Goal: Task Accomplishment & Management: Use online tool/utility

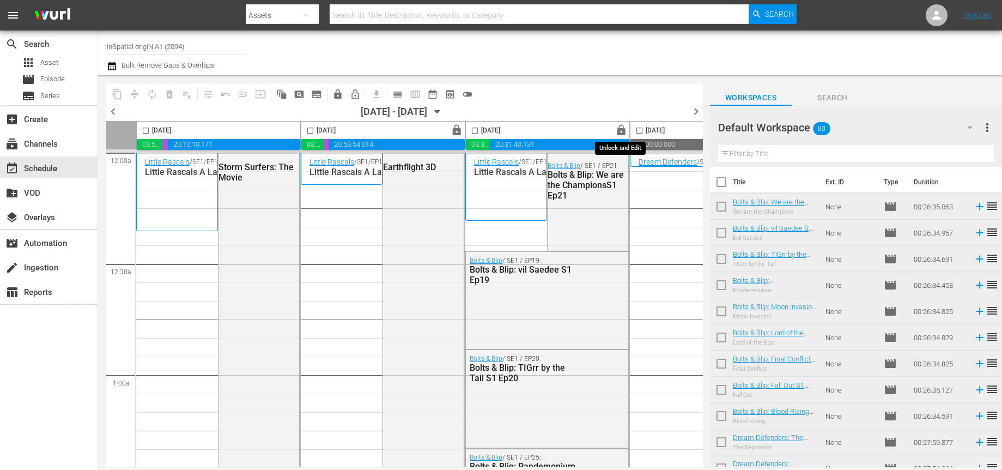
click at [621, 132] on span "lock" at bounding box center [621, 130] width 13 height 13
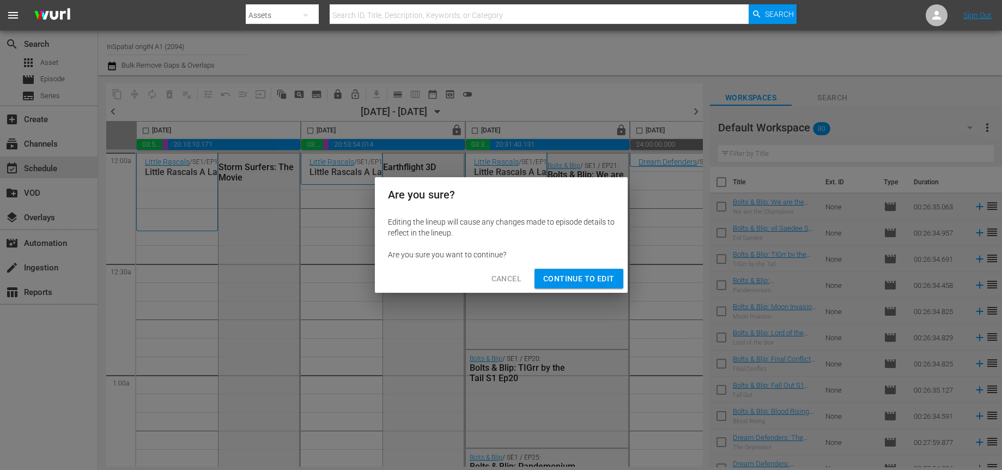
click at [568, 276] on span "Continue to Edit" at bounding box center [578, 279] width 71 height 14
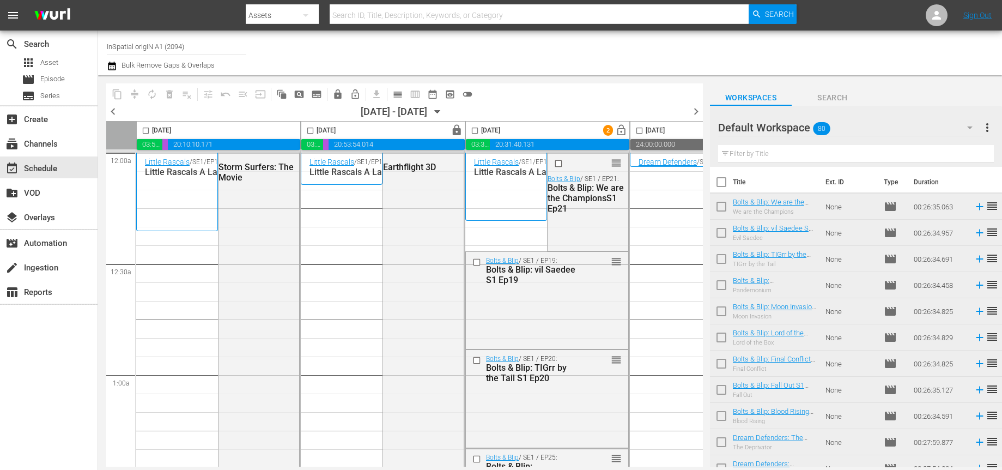
click at [476, 129] on input "checkbox" at bounding box center [475, 132] width 13 height 13
click at [169, 94] on span "delete_forever_outlined" at bounding box center [169, 94] width 11 height 11
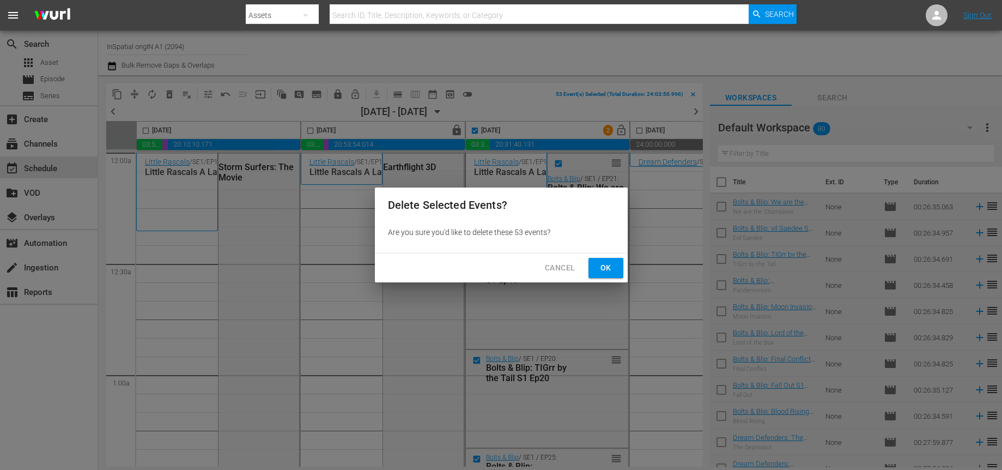
click at [597, 266] on span "Ok" at bounding box center [605, 268] width 17 height 14
checkbox input "false"
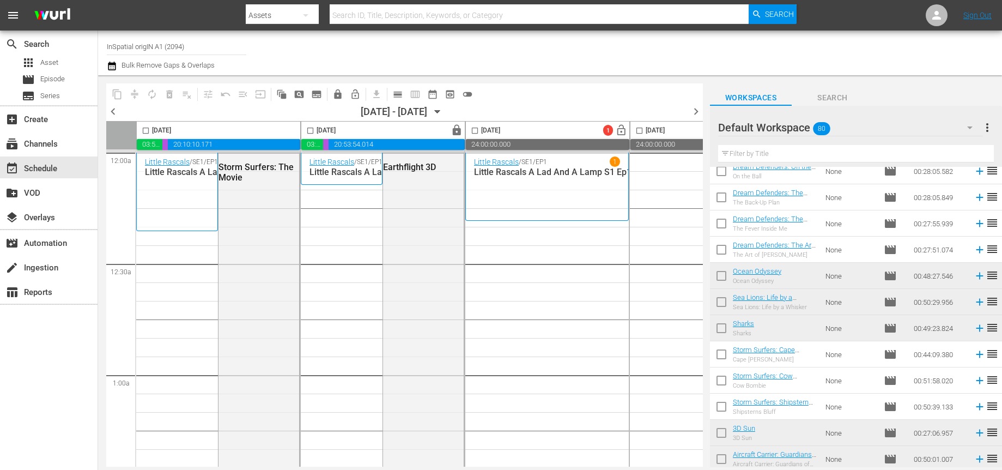
scroll to position [1084, 0]
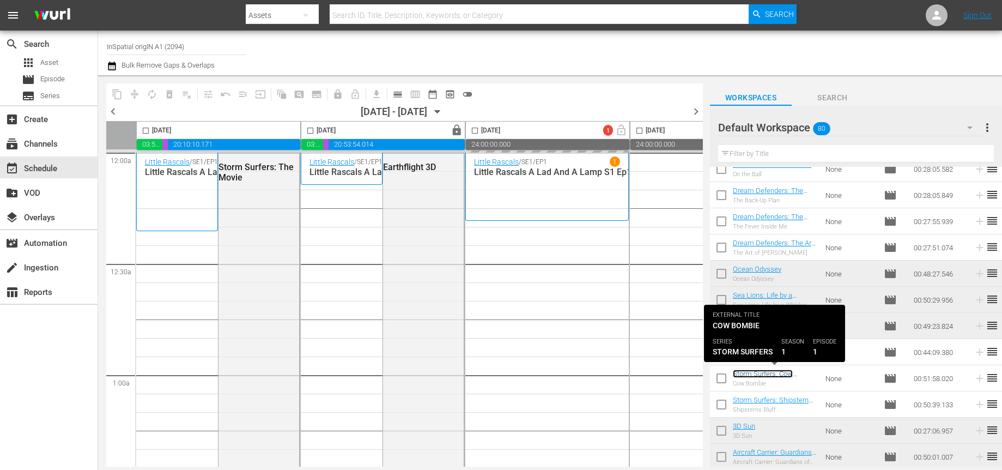
click at [753, 370] on link "Storm Surfers: Cow Bombie S1 Ep1" at bounding box center [763, 377] width 60 height 16
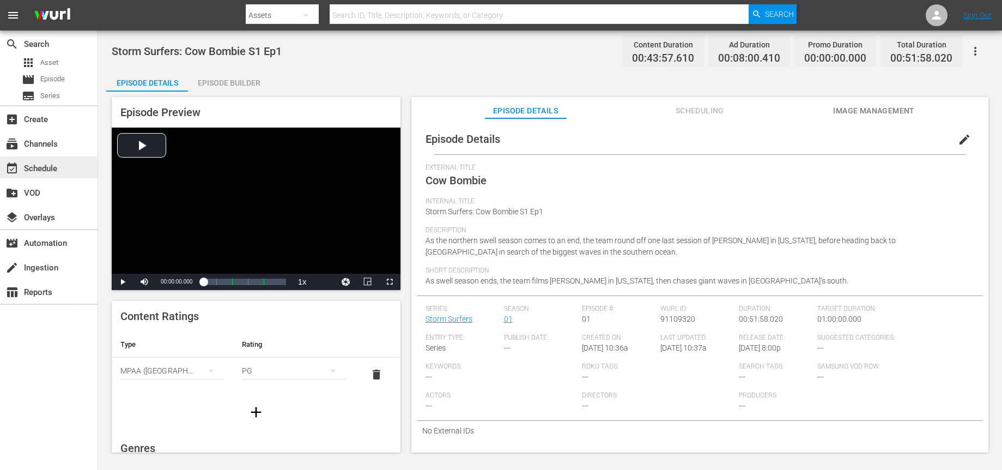
click at [50, 169] on div "event_available Schedule" at bounding box center [30, 167] width 61 height 10
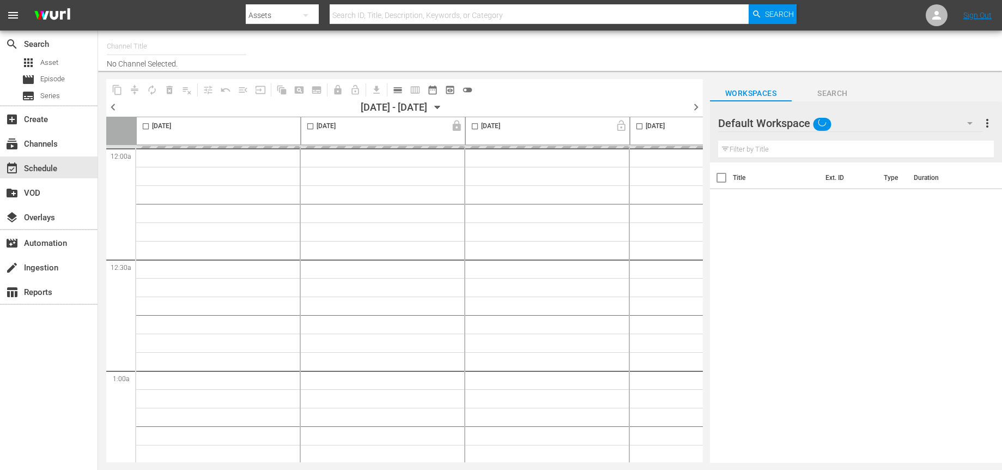
type input "InSpatial origIN A1 (2094)"
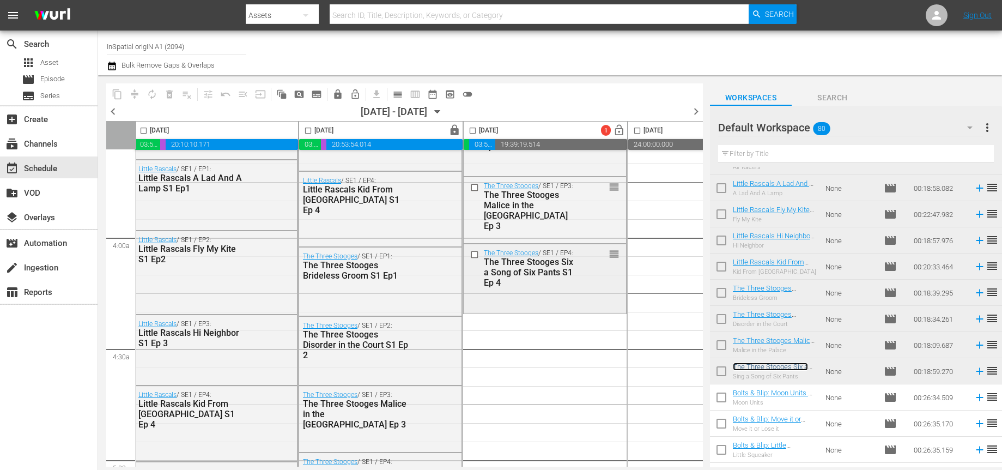
scroll to position [810, 2]
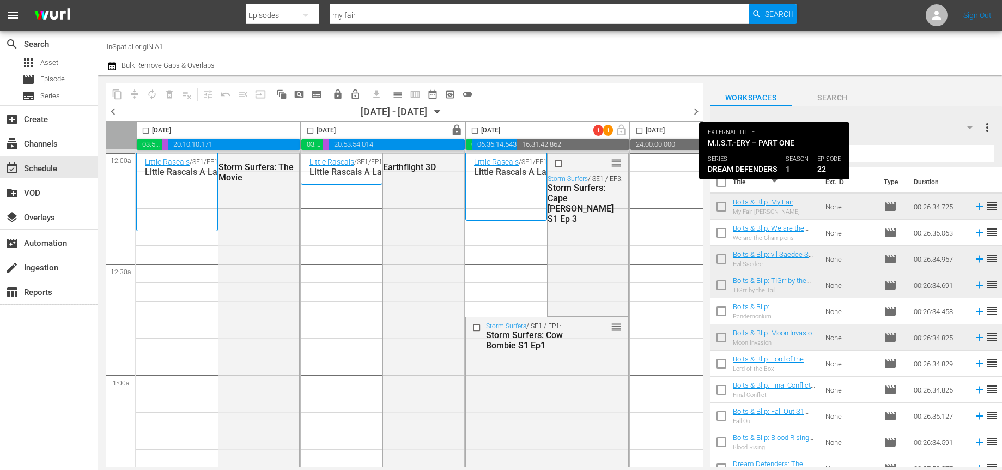
scroll to position [299, 0]
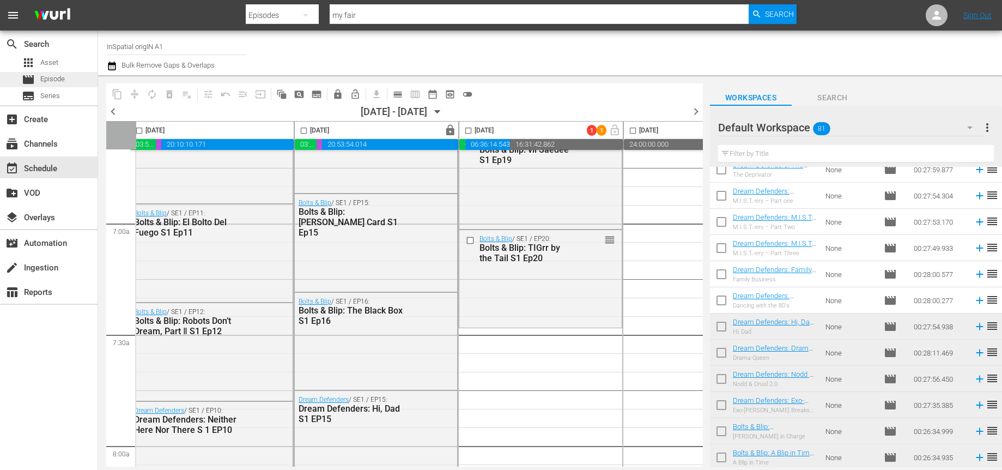
click at [53, 76] on span "Episode" at bounding box center [52, 79] width 25 height 11
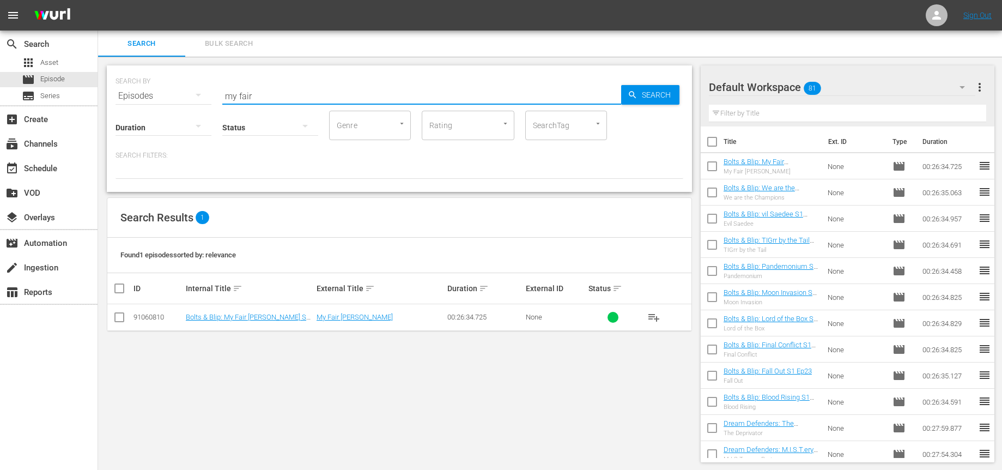
click at [330, 94] on input "my fair" at bounding box center [421, 96] width 399 height 26
click at [328, 94] on input "my fair" at bounding box center [421, 96] width 399 height 26
drag, startPoint x: 328, startPoint y: 93, endPoint x: 323, endPoint y: 85, distance: 9.5
click at [323, 85] on input "my fair" at bounding box center [421, 96] width 399 height 26
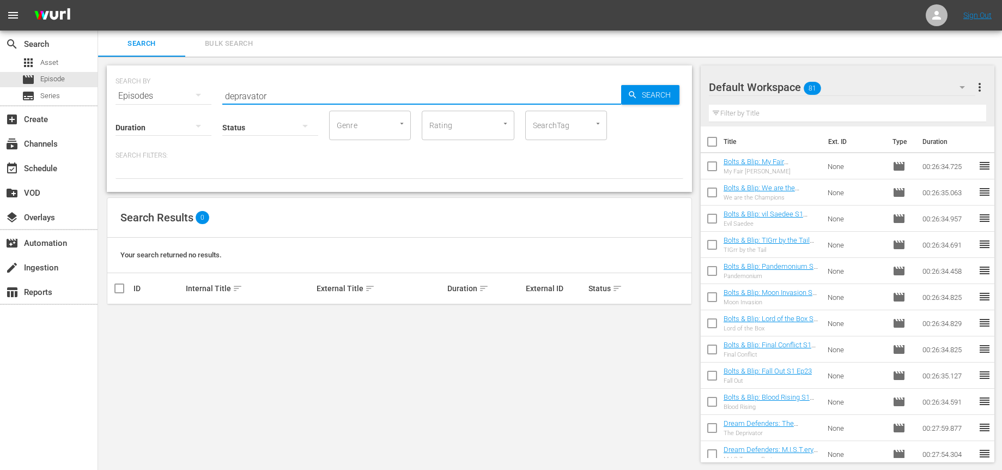
drag, startPoint x: 246, startPoint y: 94, endPoint x: 203, endPoint y: 96, distance: 43.7
click at [202, 96] on div "SEARCH BY Search By Episodes Search ID, Title, Description, Keywords, or Catego…" at bounding box center [400, 89] width 568 height 39
drag, startPoint x: 320, startPoint y: 93, endPoint x: 167, endPoint y: 93, distance: 153.1
click at [167, 93] on div "SEARCH BY Search By Episodes Search ID, Title, Description, Keywords, or Catego…" at bounding box center [400, 89] width 568 height 39
type input "deprivator"
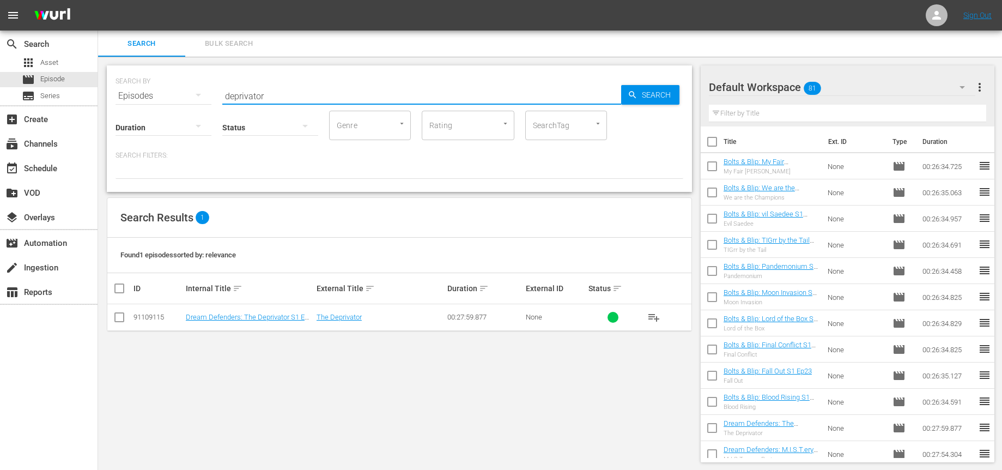
click at [120, 318] on input "checkbox" at bounding box center [119, 319] width 13 height 13
checkbox input "true"
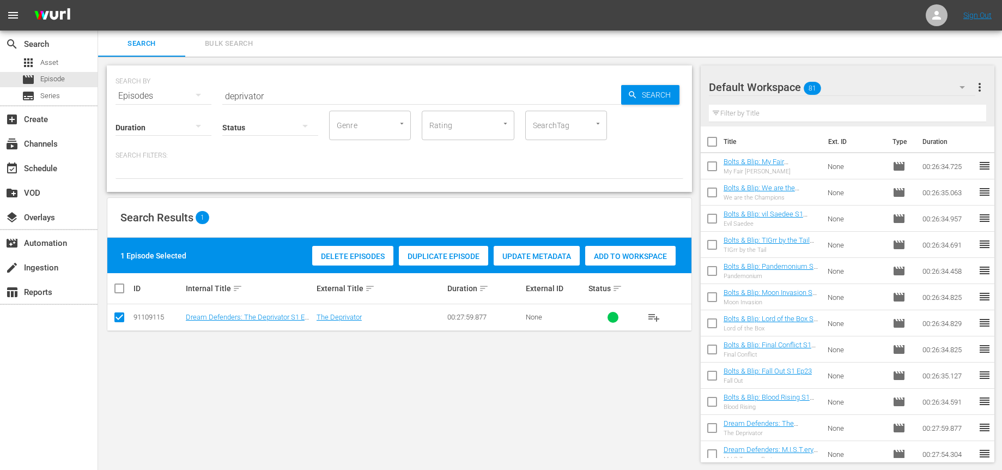
click at [609, 256] on span "Add to Workspace" at bounding box center [630, 256] width 90 height 9
click at [45, 170] on div "event_available Schedule" at bounding box center [30, 167] width 61 height 10
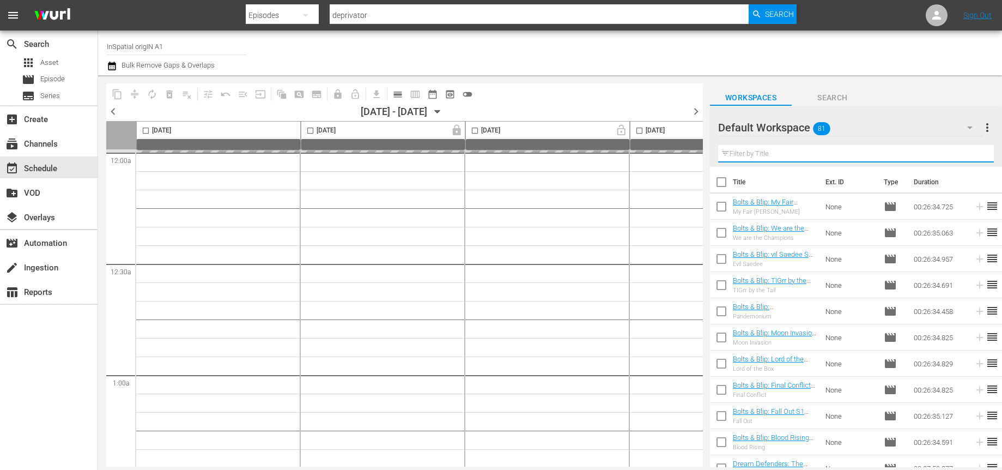
click at [772, 155] on input "text" at bounding box center [856, 153] width 276 height 17
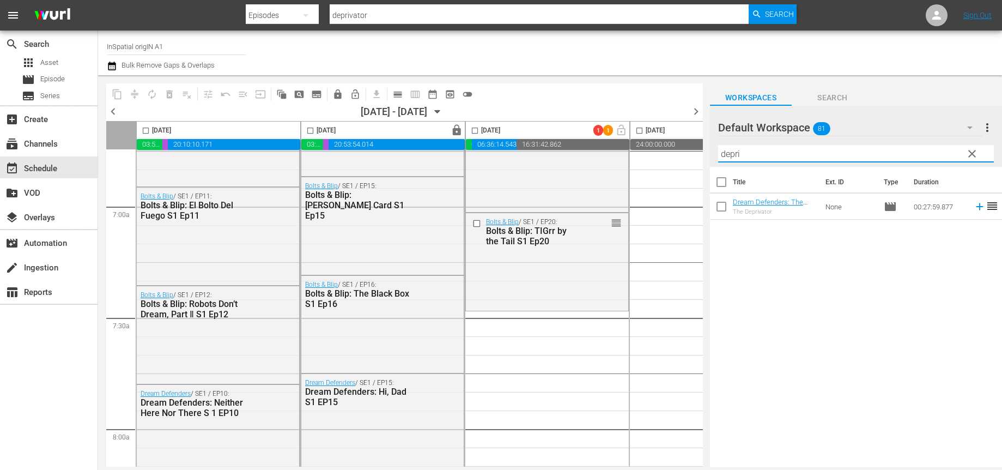
scroll to position [1531, 0]
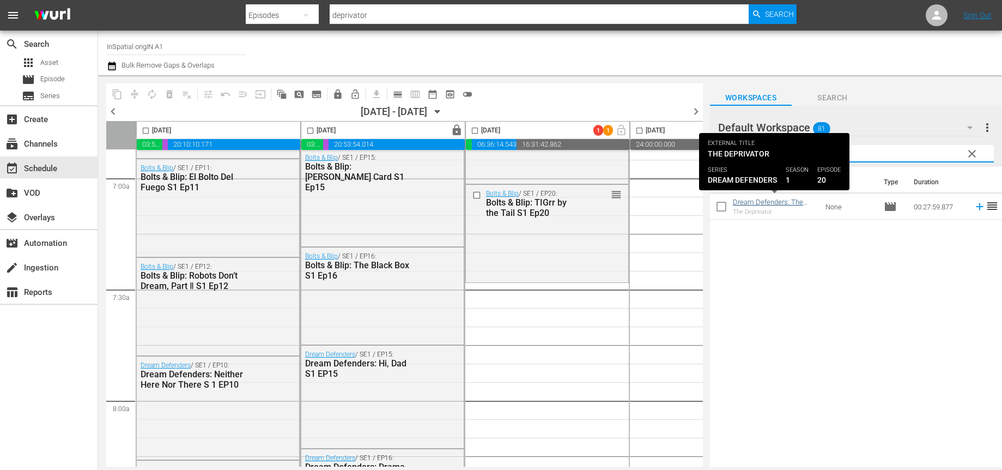
type input "depri"
click at [974, 152] on span "clear" at bounding box center [972, 153] width 13 height 13
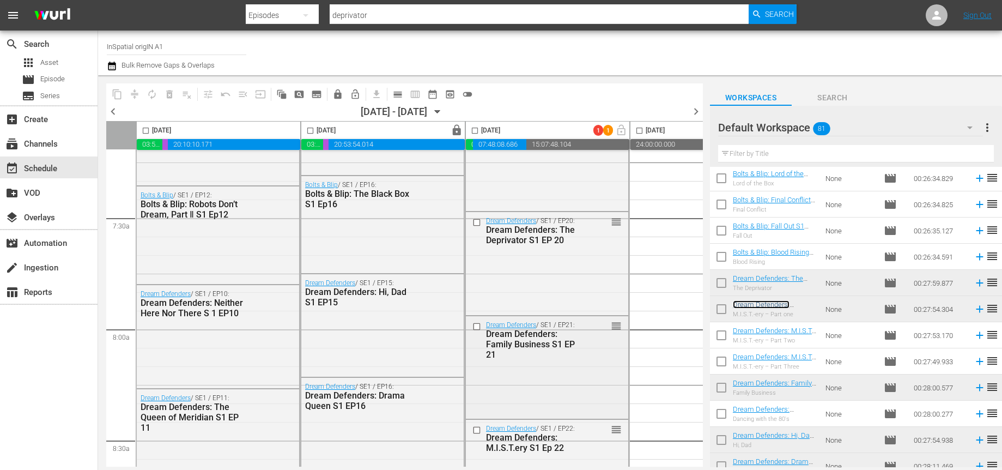
scroll to position [1690, 0]
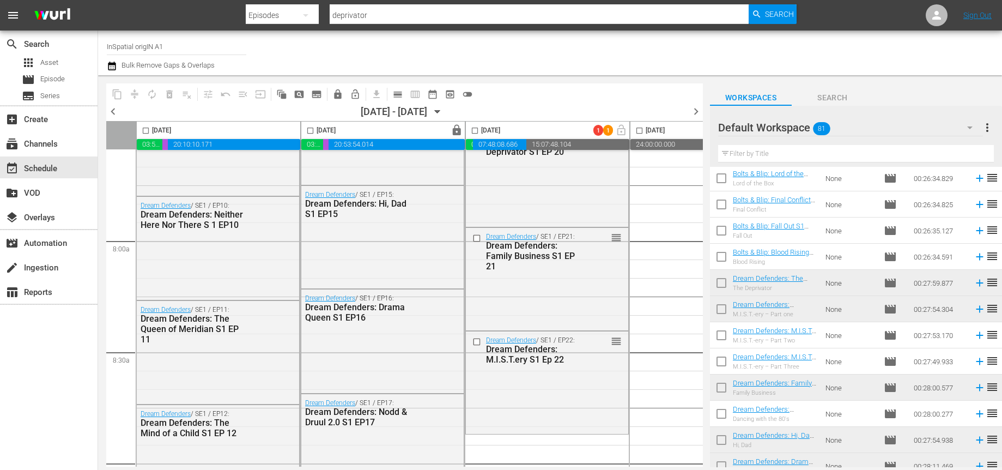
click at [775, 160] on input "text" at bounding box center [856, 153] width 276 height 17
type input "s"
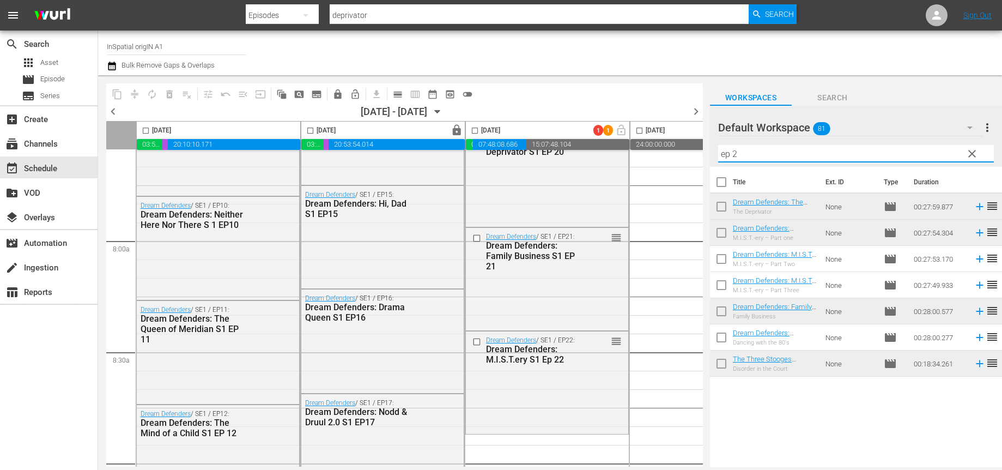
scroll to position [0, 0]
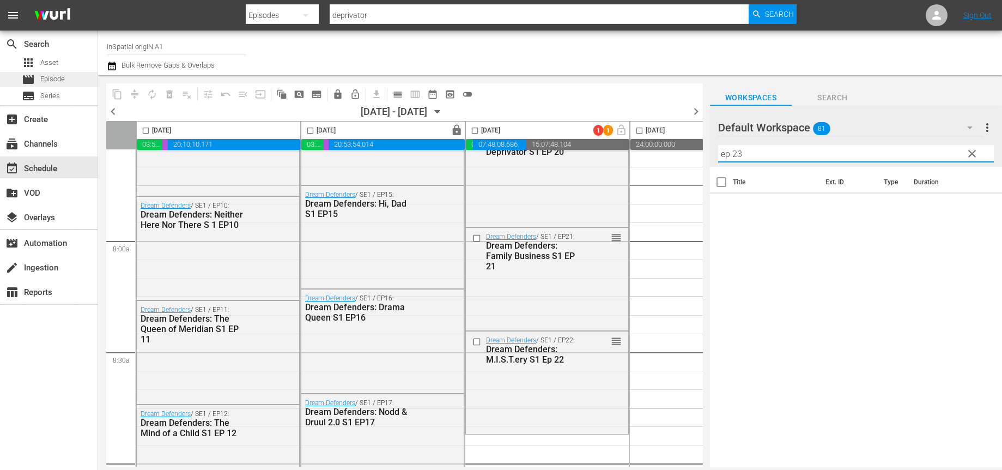
type input "ep 23"
click at [53, 77] on span "Episode" at bounding box center [52, 79] width 25 height 11
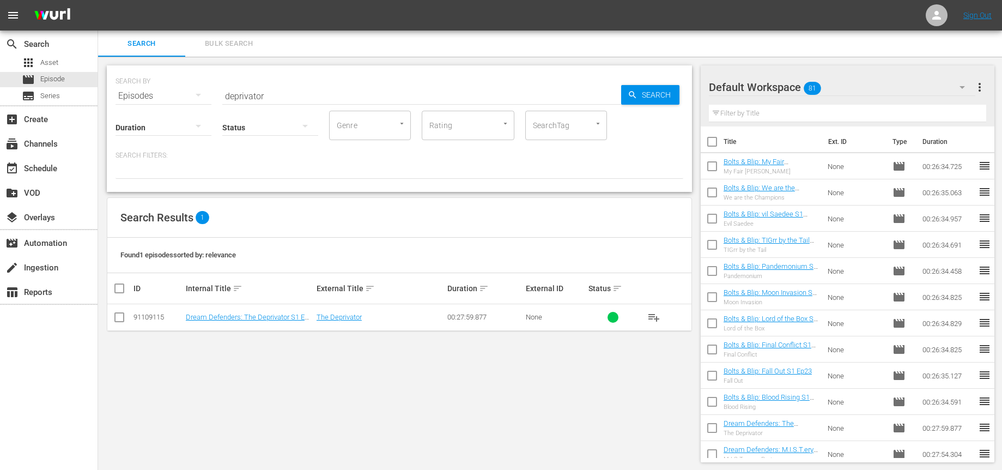
click at [315, 86] on input "deprivator" at bounding box center [421, 96] width 399 height 26
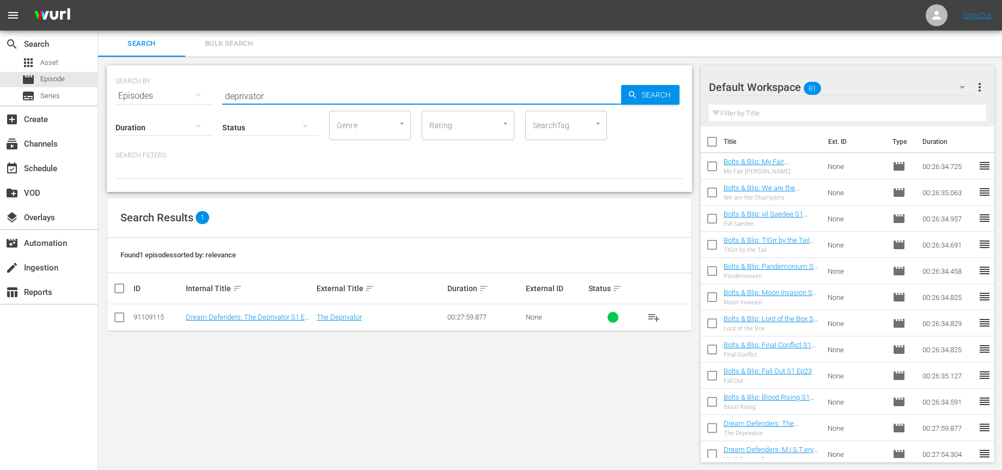
click at [314, 89] on input "deprivator" at bounding box center [421, 96] width 399 height 26
type input "s"
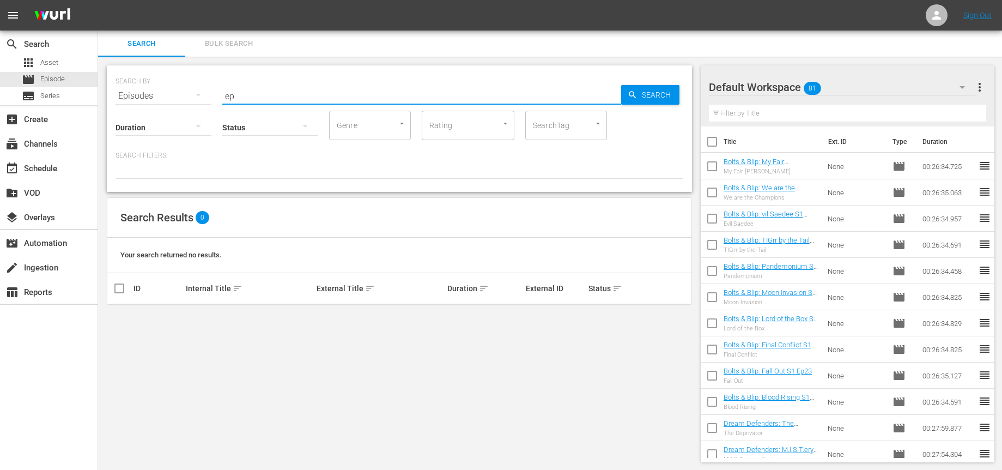
type input "e"
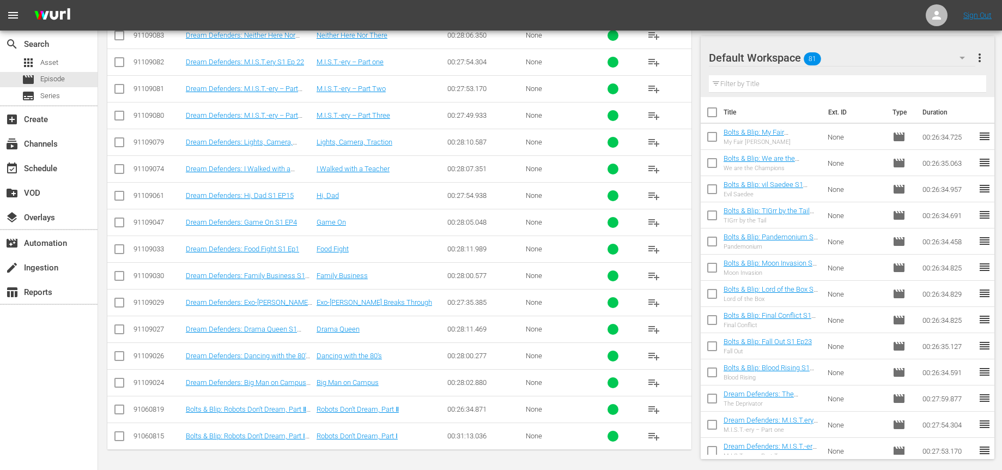
scroll to position [330, 0]
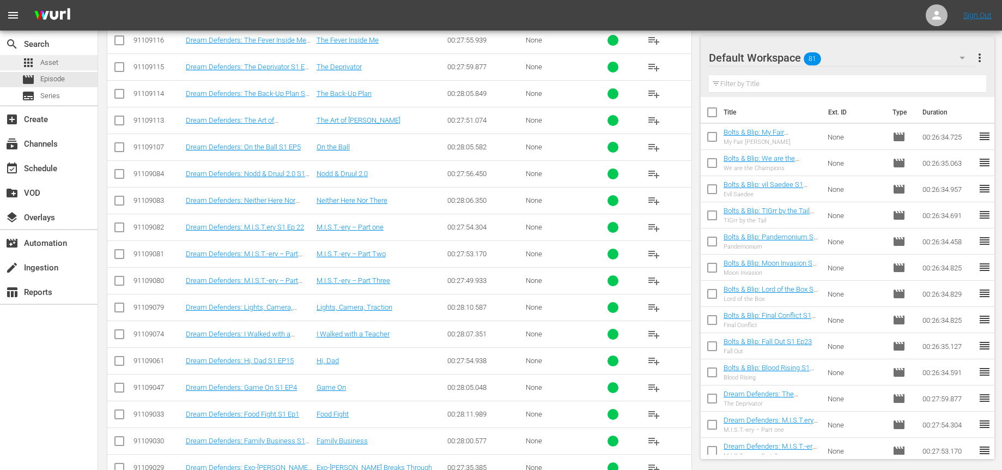
type input "dream"
click at [58, 67] on div "apps Asset" at bounding box center [49, 62] width 98 height 15
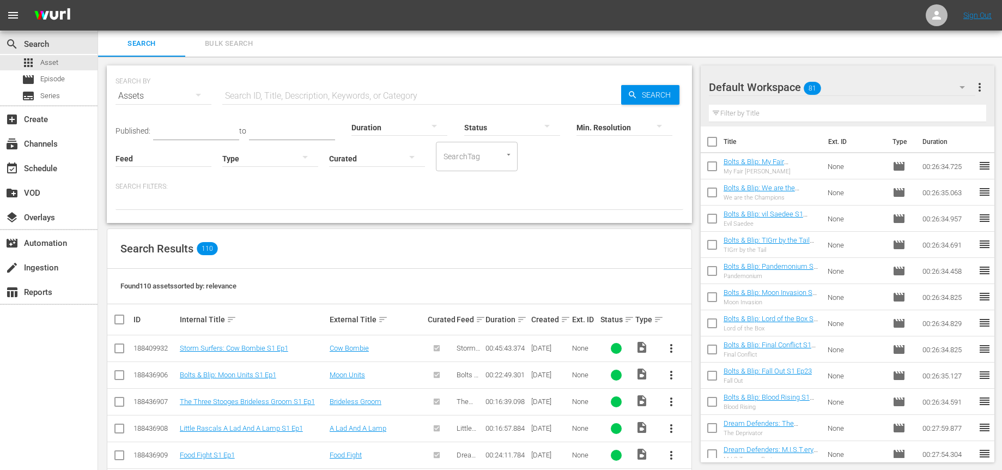
click at [331, 95] on input "text" at bounding box center [421, 96] width 399 height 26
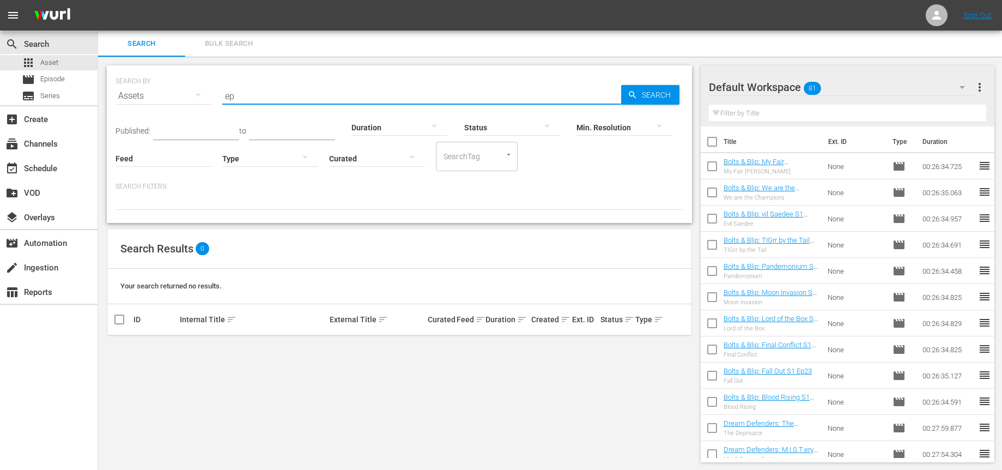
type input "e"
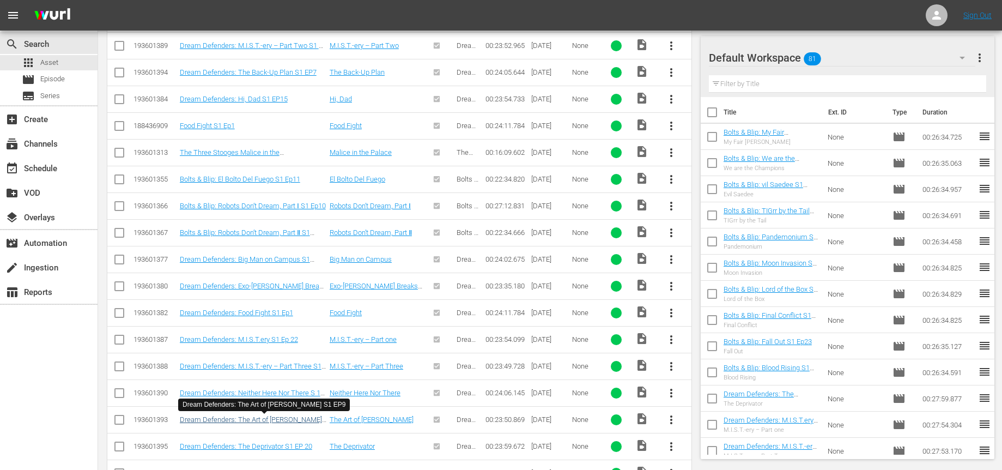
scroll to position [633, 0]
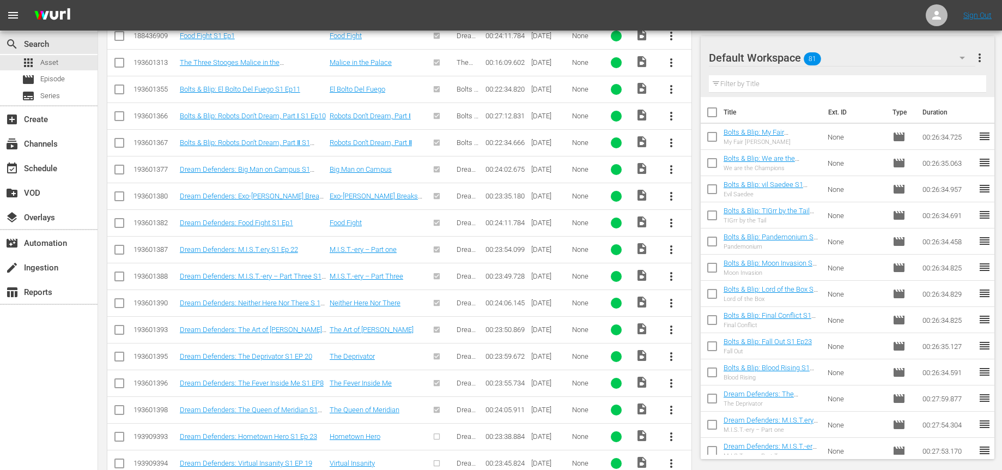
type input "dream"
click at [672, 439] on span "more_vert" at bounding box center [671, 436] width 13 height 13
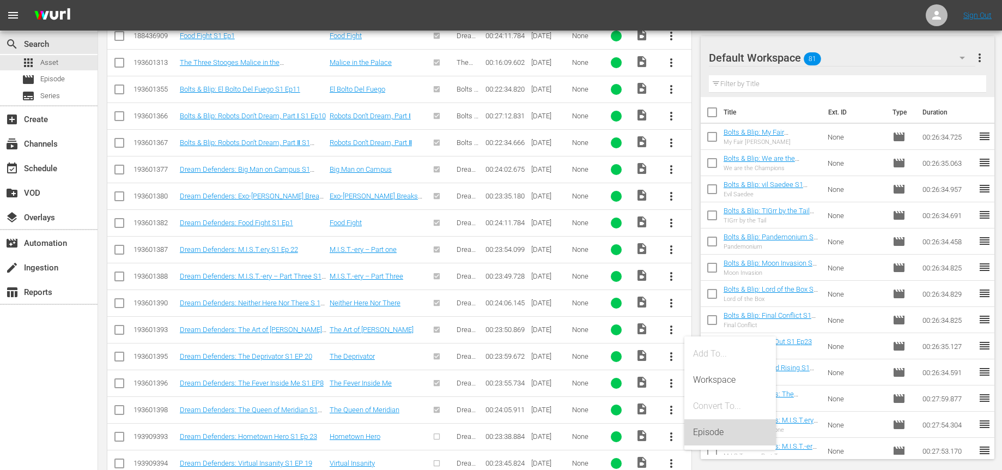
click at [705, 432] on div "Episode" at bounding box center [730, 432] width 74 height 26
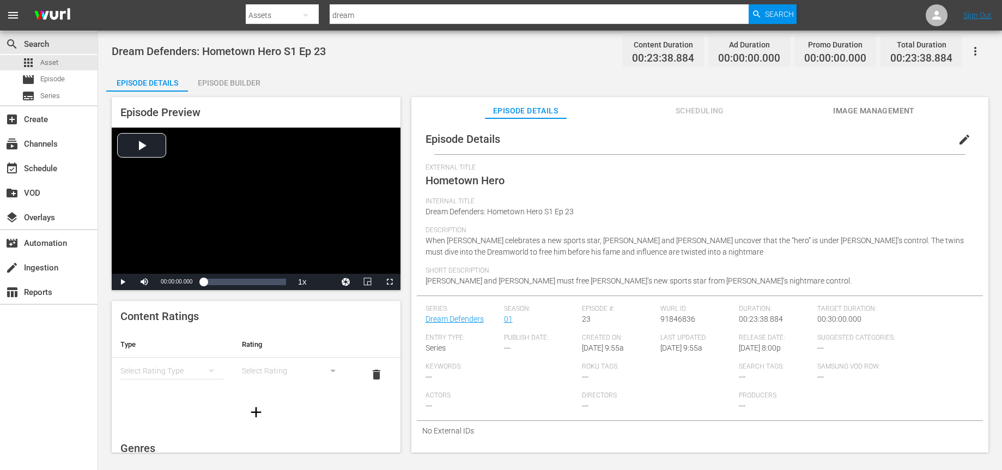
click at [216, 83] on div "Episode Builder" at bounding box center [229, 83] width 82 height 26
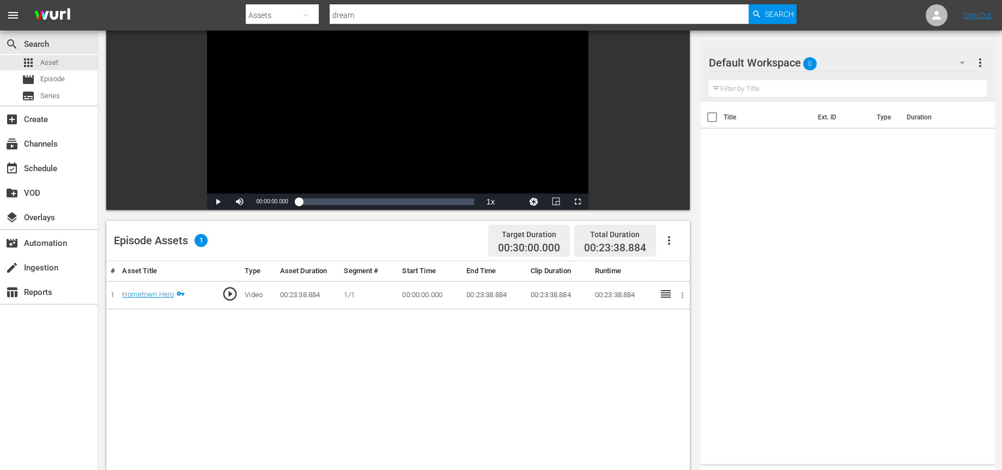
scroll to position [118, 0]
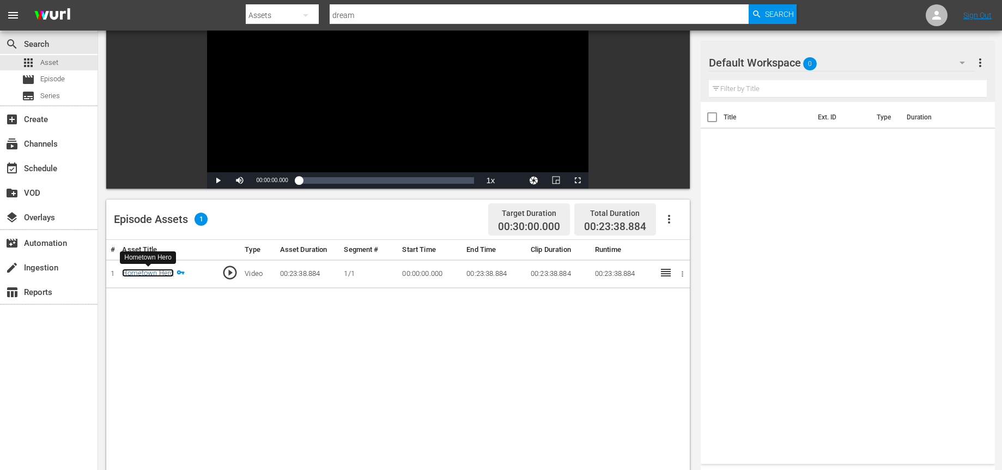
click at [144, 274] on link "Hometown Hero" at bounding box center [148, 273] width 52 height 8
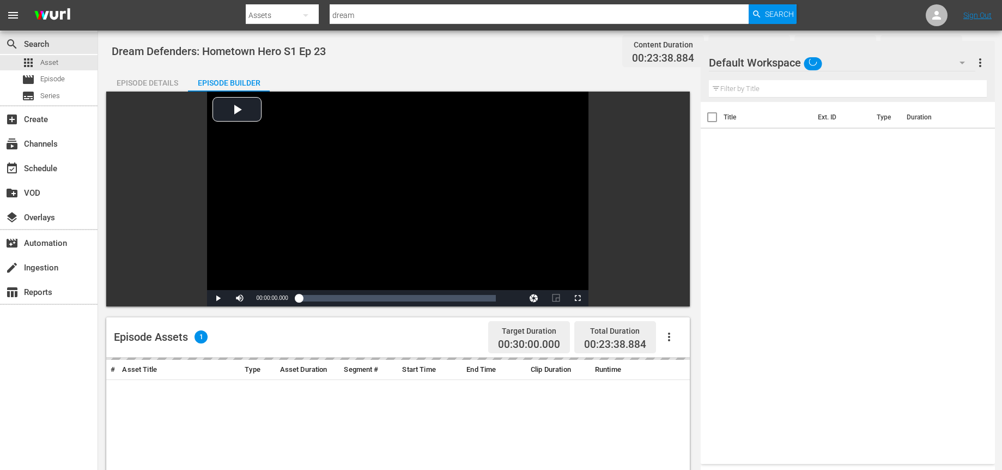
scroll to position [118, 0]
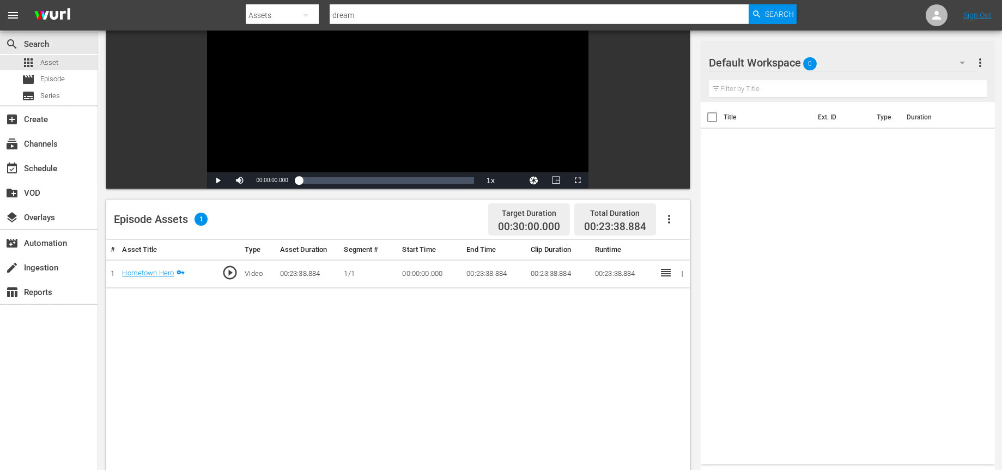
click at [663, 277] on icon at bounding box center [665, 272] width 13 height 13
click at [670, 274] on icon at bounding box center [666, 273] width 10 height 8
click at [685, 274] on icon "button" at bounding box center [682, 274] width 8 height 8
drag, startPoint x: 470, startPoint y: 348, endPoint x: 468, endPoint y: 343, distance: 6.1
click at [470, 348] on div at bounding box center [501, 235] width 1002 height 470
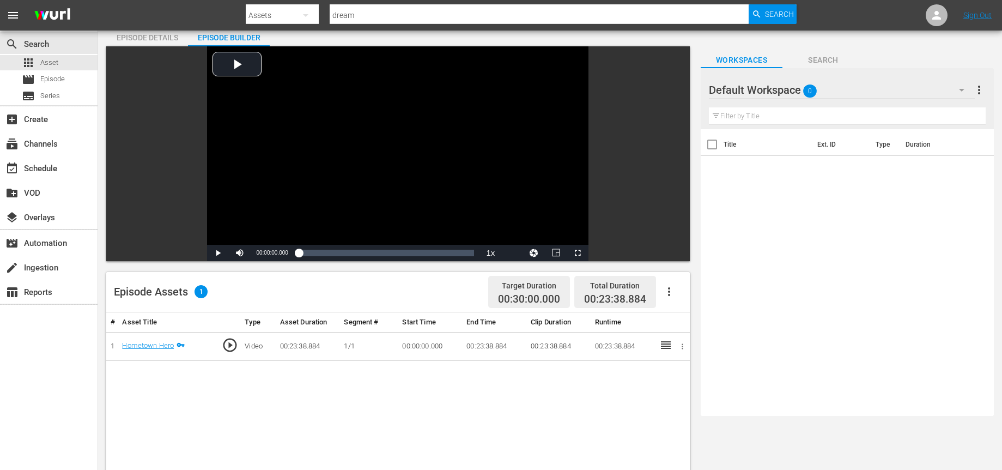
scroll to position [0, 0]
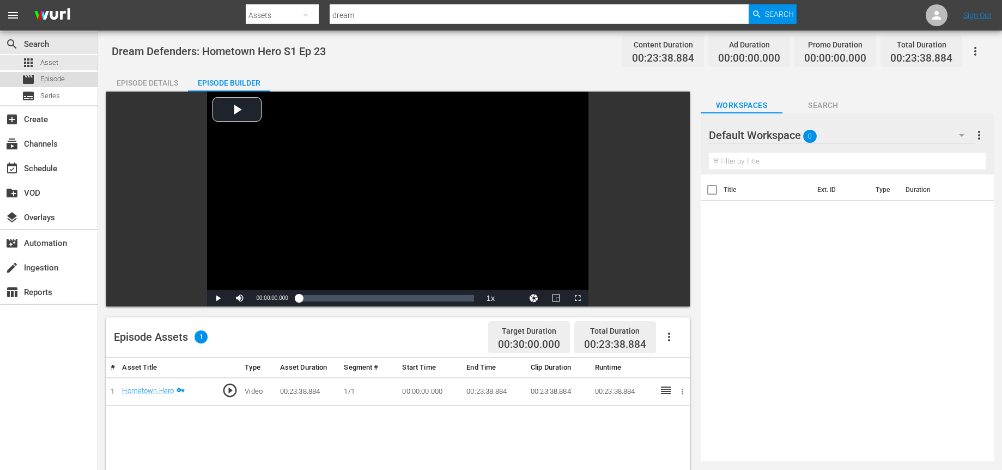
click at [50, 77] on span "Episode" at bounding box center [52, 79] width 25 height 11
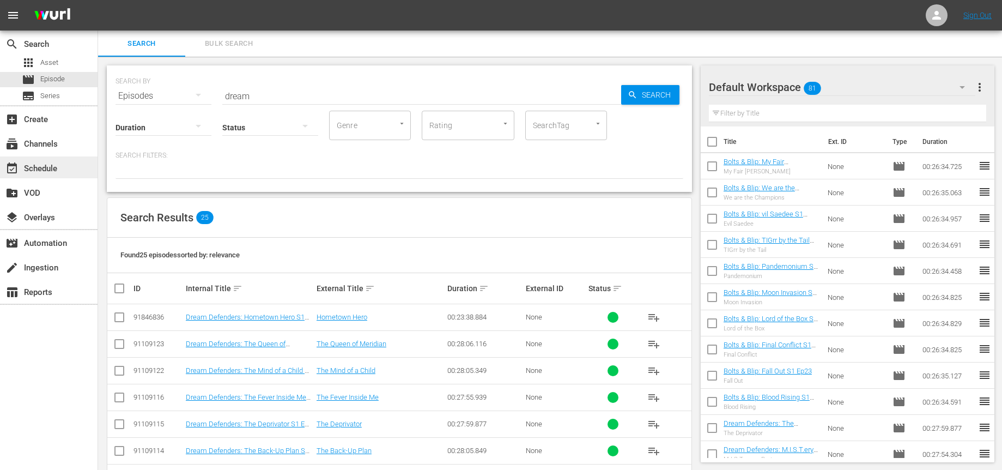
click at [50, 167] on div "event_available Schedule" at bounding box center [30, 167] width 61 height 10
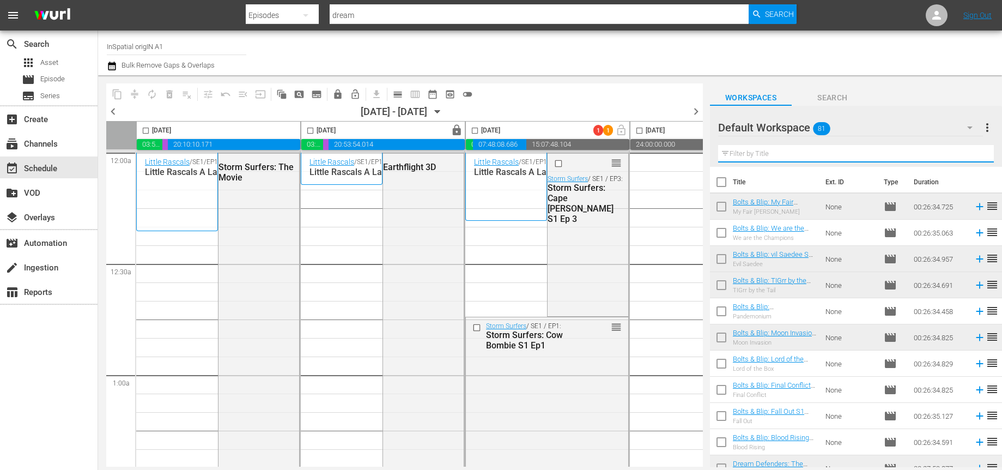
click at [765, 150] on input "text" at bounding box center [856, 153] width 276 height 17
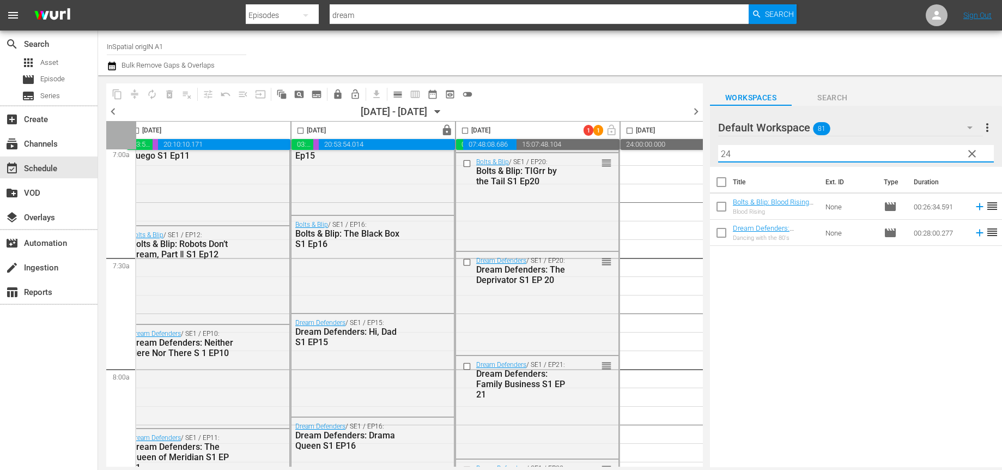
scroll to position [1755, 10]
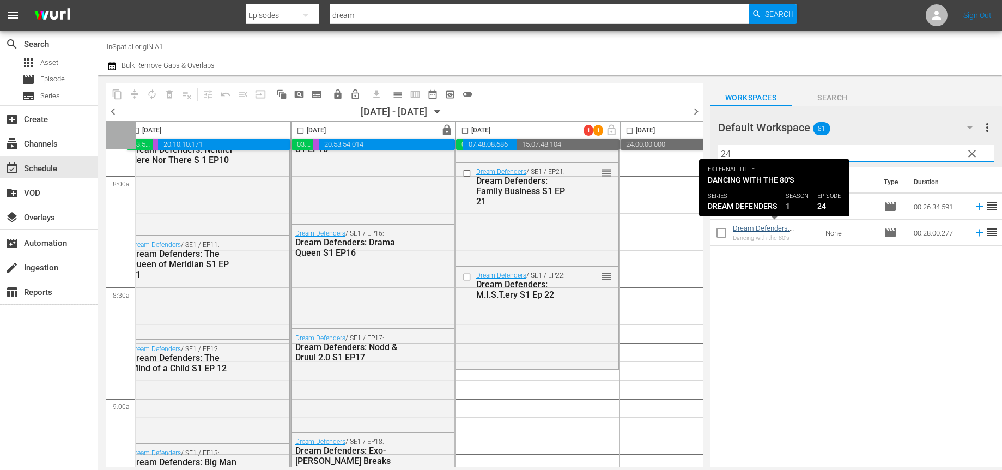
type input "24"
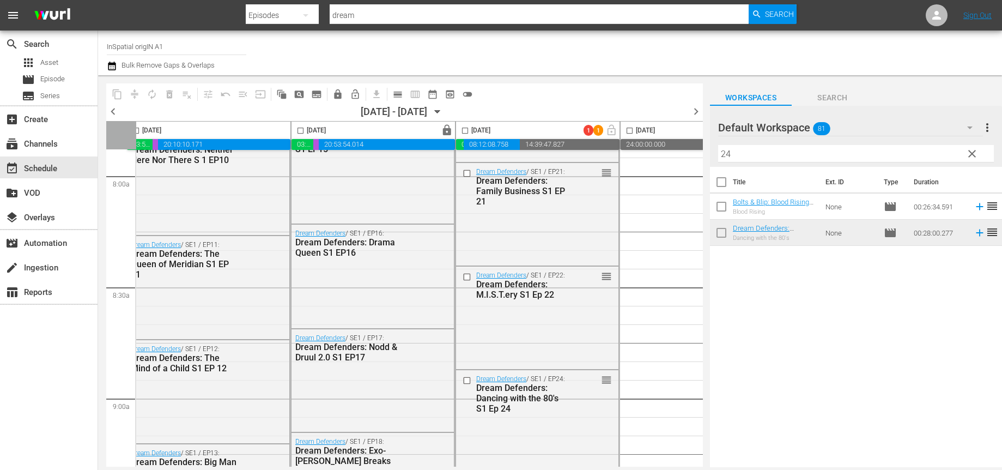
click at [984, 53] on div at bounding box center [791, 52] width 403 height 39
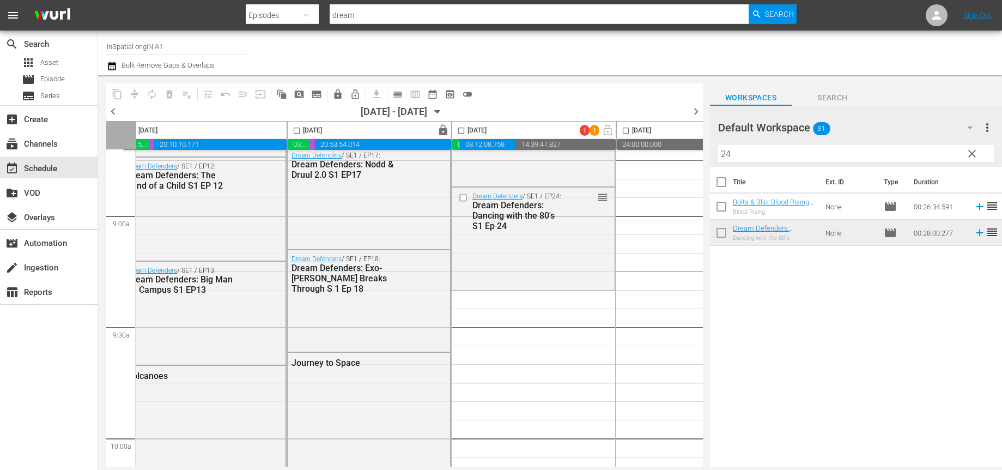
scroll to position [1940, 14]
click at [974, 157] on span "clear" at bounding box center [972, 153] width 13 height 13
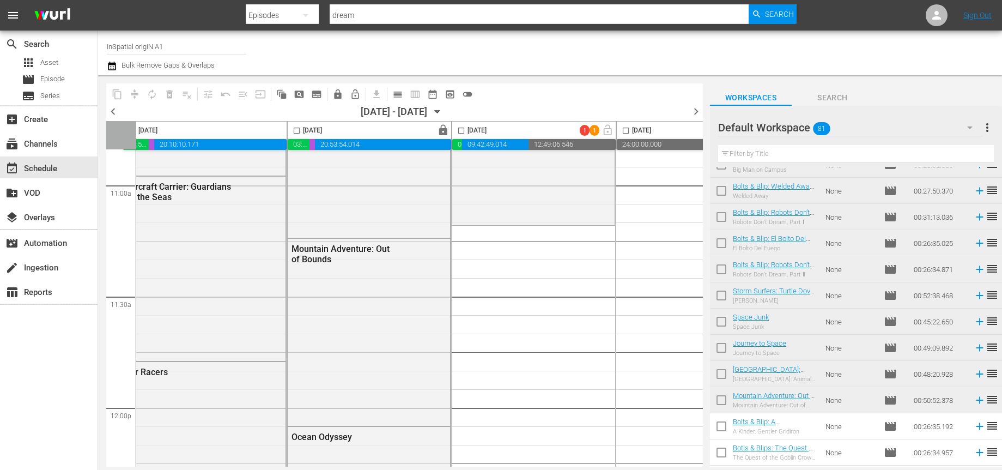
scroll to position [2413, 14]
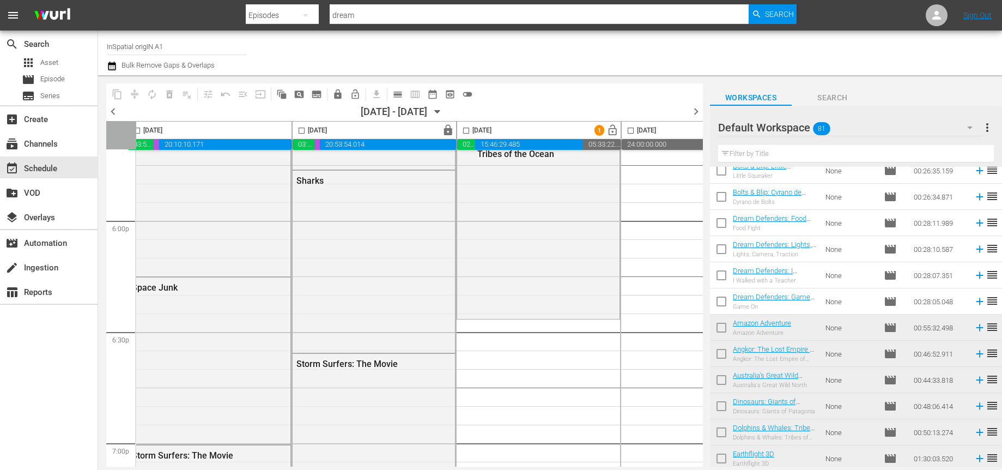
scroll to position [1844, 0]
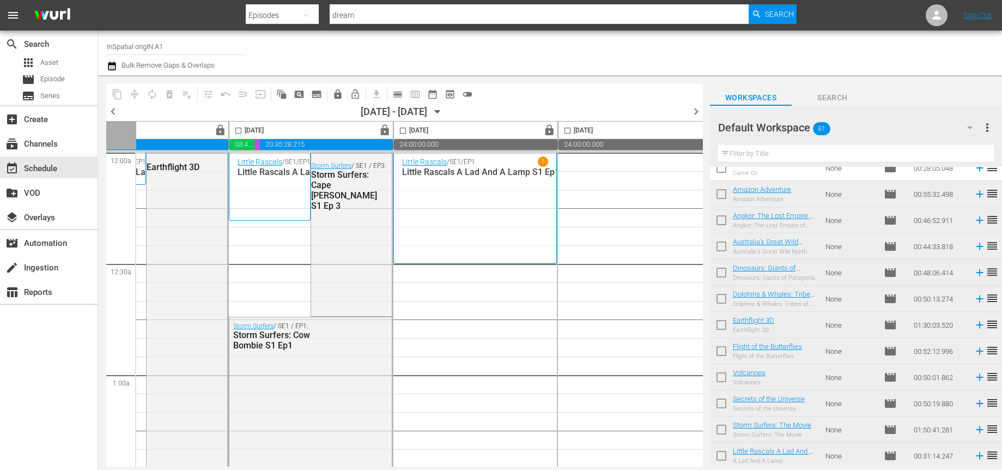
scroll to position [0, 247]
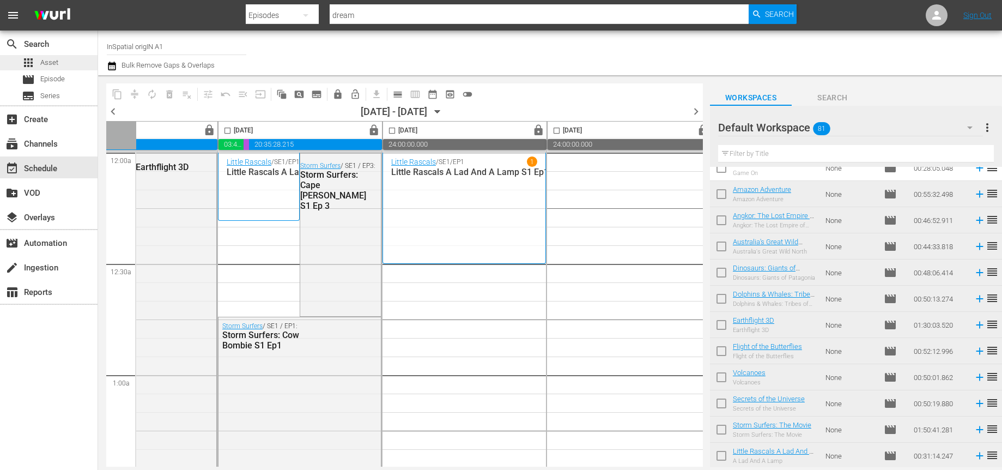
click at [44, 60] on span "Asset" at bounding box center [49, 62] width 18 height 11
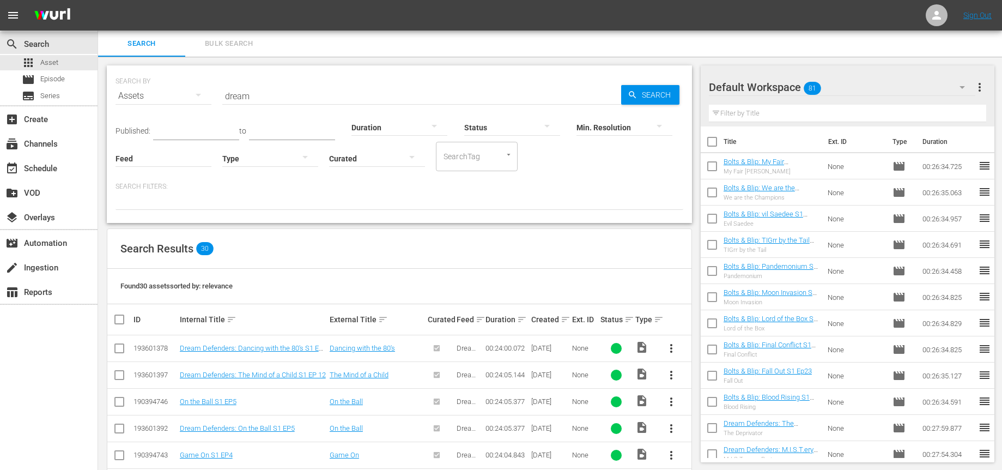
scroll to position [18, 0]
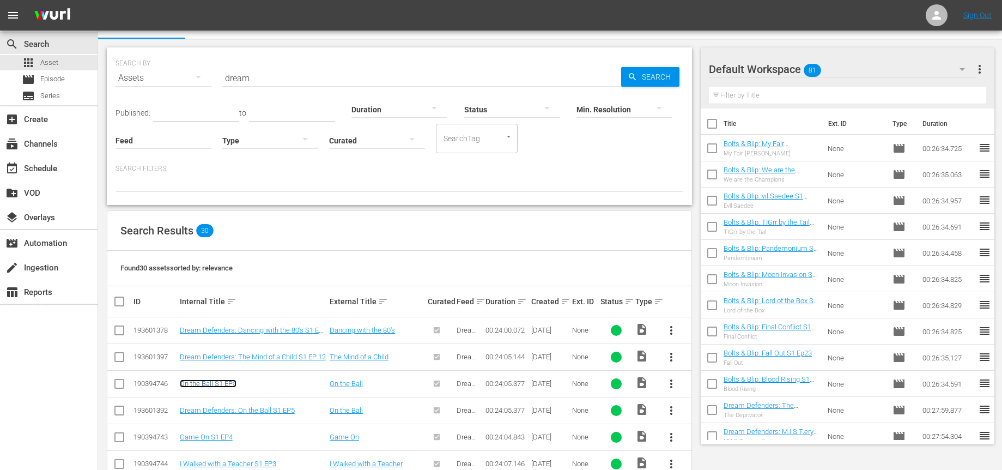
click at [224, 379] on link "On the Ball S1 EP5" at bounding box center [208, 383] width 57 height 8
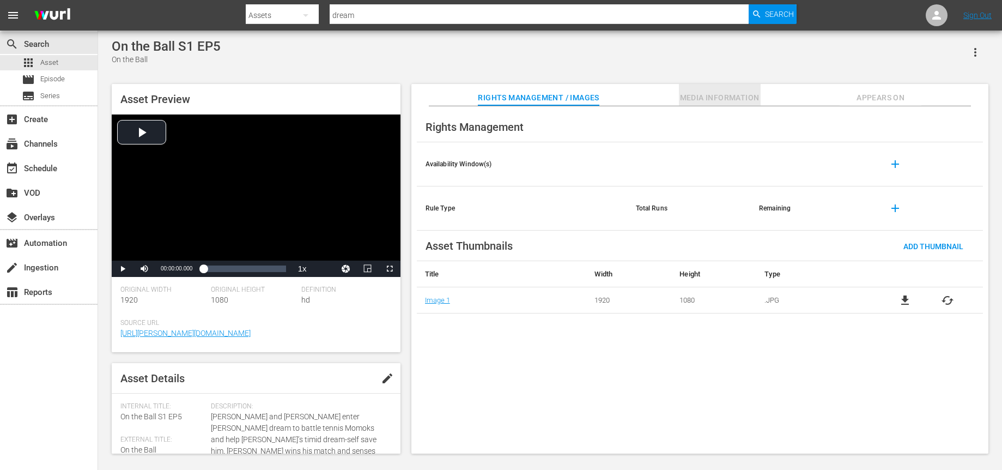
click at [720, 100] on span "Media Information" at bounding box center [720, 98] width 82 height 14
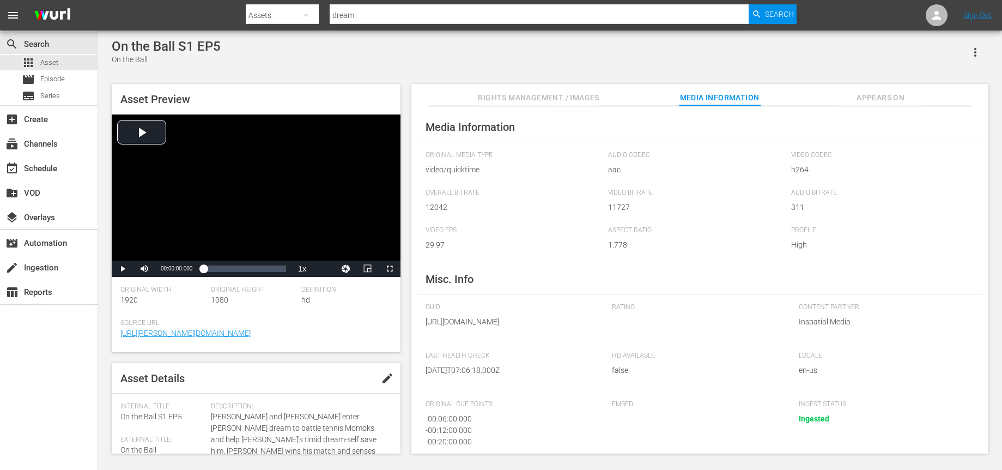
click at [875, 97] on span "Appears On" at bounding box center [881, 98] width 82 height 14
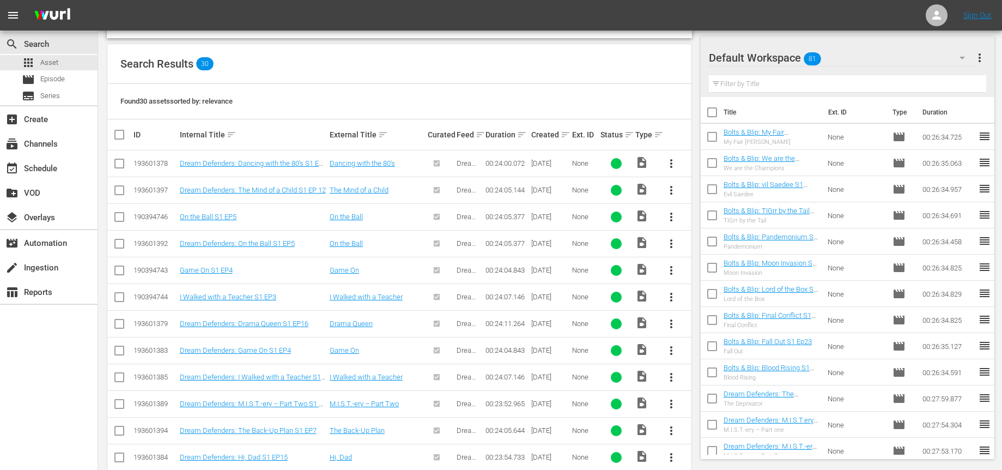
scroll to position [184, 0]
click at [672, 274] on span "more_vert" at bounding box center [671, 271] width 13 height 13
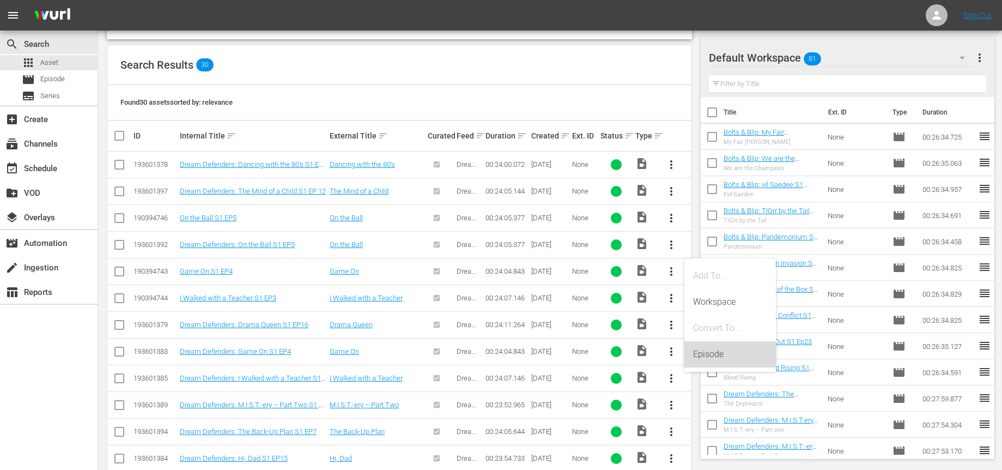
click at [695, 355] on div "Episode" at bounding box center [730, 354] width 74 height 26
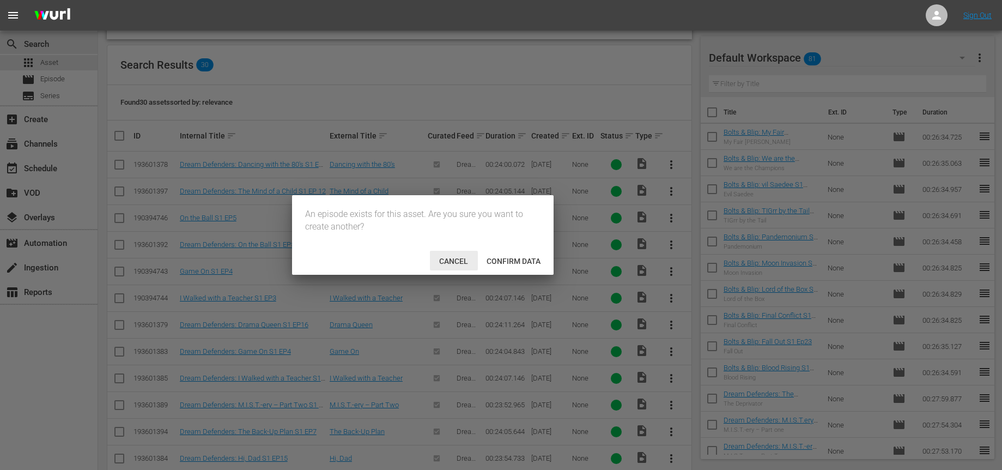
click at [452, 261] on span "Cancel" at bounding box center [454, 261] width 46 height 9
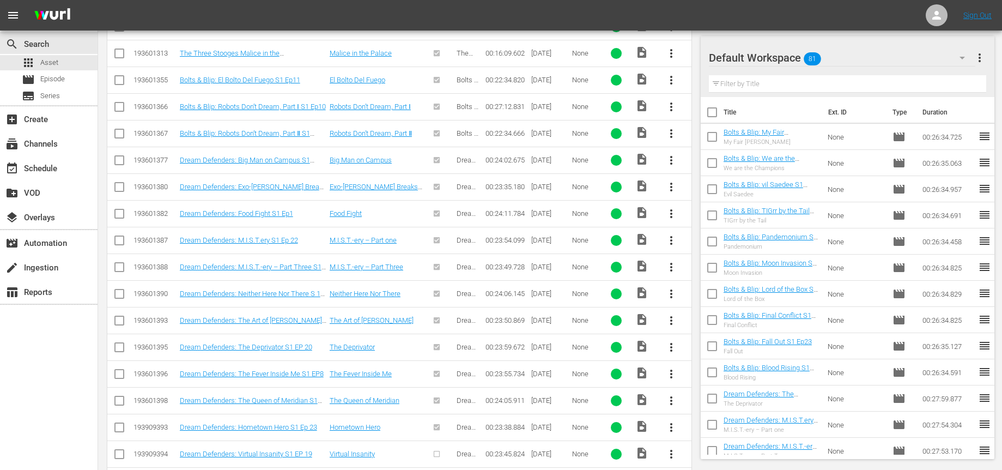
scroll to position [687, 0]
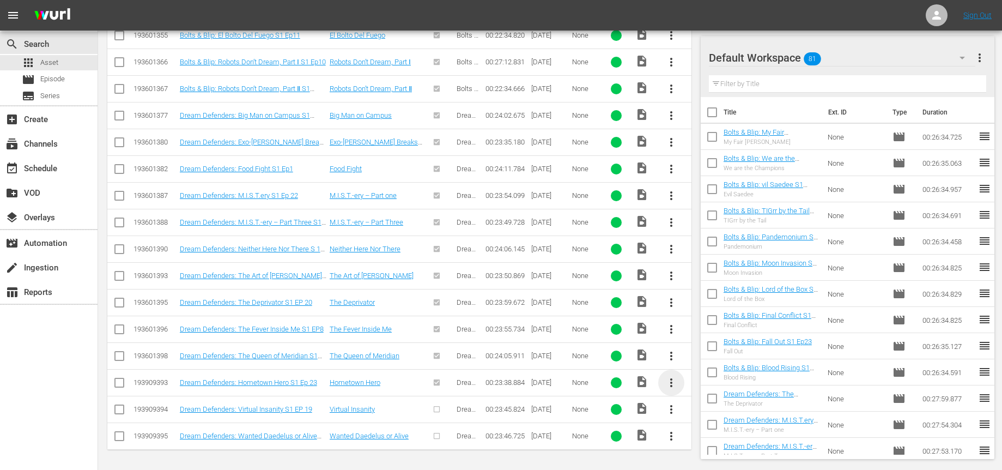
click at [671, 384] on span "more_vert" at bounding box center [671, 382] width 13 height 13
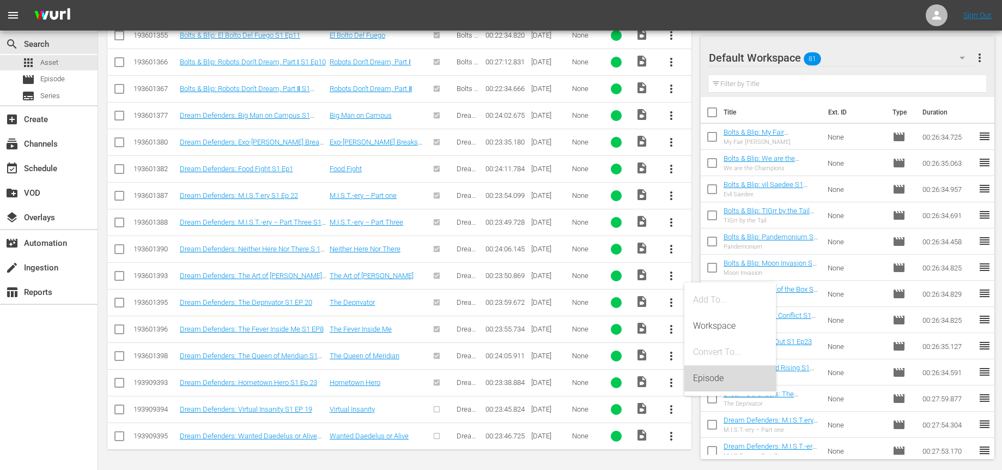
click at [708, 381] on div "Episode" at bounding box center [730, 378] width 74 height 26
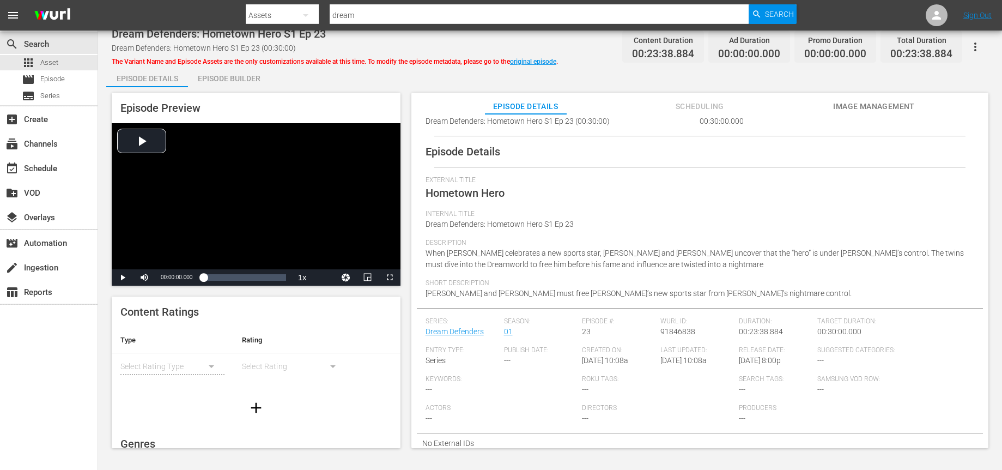
scroll to position [2, 0]
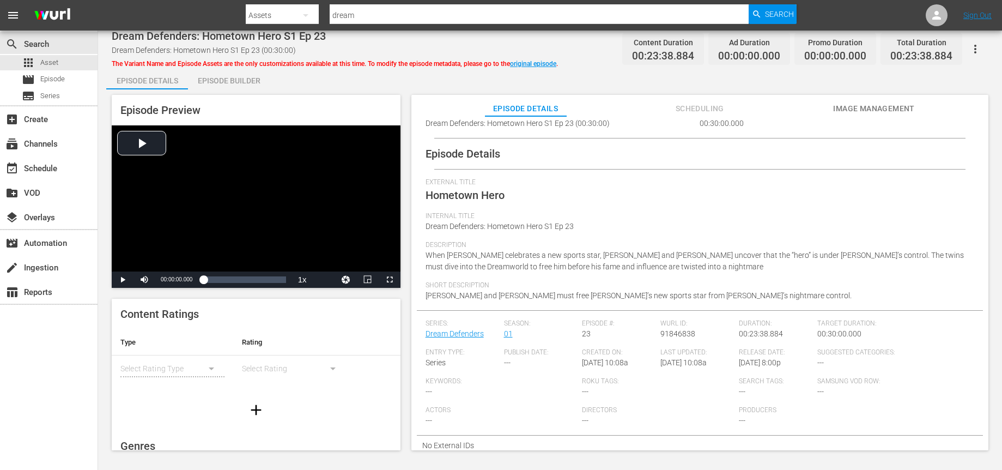
click at [234, 80] on div "Episode Builder" at bounding box center [229, 81] width 82 height 26
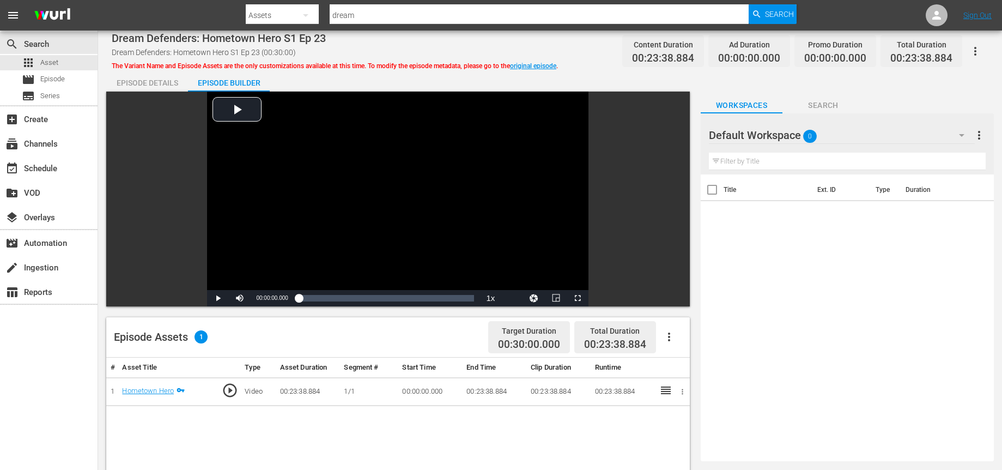
click at [665, 390] on icon at bounding box center [665, 390] width 13 height 13
click at [682, 392] on icon "button" at bounding box center [683, 391] width 2 height 5
click at [183, 390] on div at bounding box center [501, 235] width 1002 height 470
click at [161, 392] on link "Hometown Hero" at bounding box center [148, 390] width 52 height 8
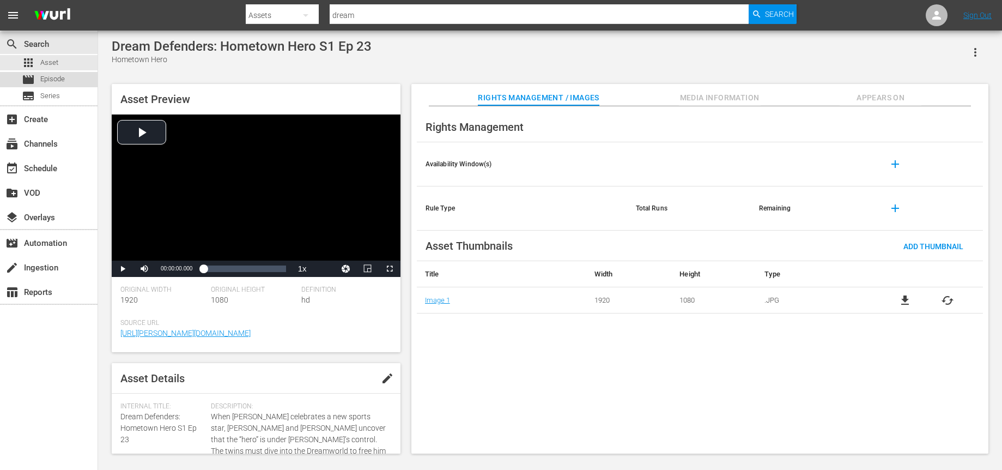
click at [58, 78] on span "Episode" at bounding box center [52, 79] width 25 height 11
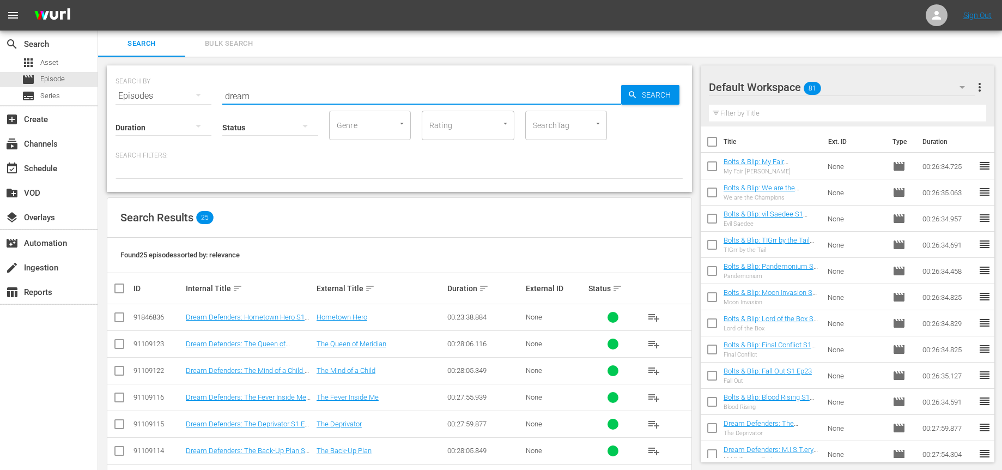
drag, startPoint x: 310, startPoint y: 95, endPoint x: 148, endPoint y: 70, distance: 163.2
click at [149, 72] on div "SEARCH BY Search By Episodes Search ID, Title, Description, Keywords, or Catego…" at bounding box center [400, 89] width 568 height 39
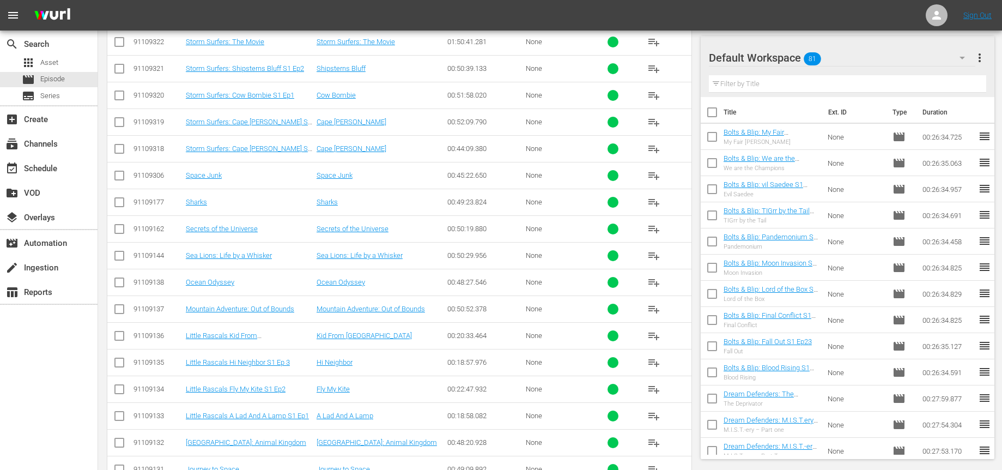
scroll to position [554, 0]
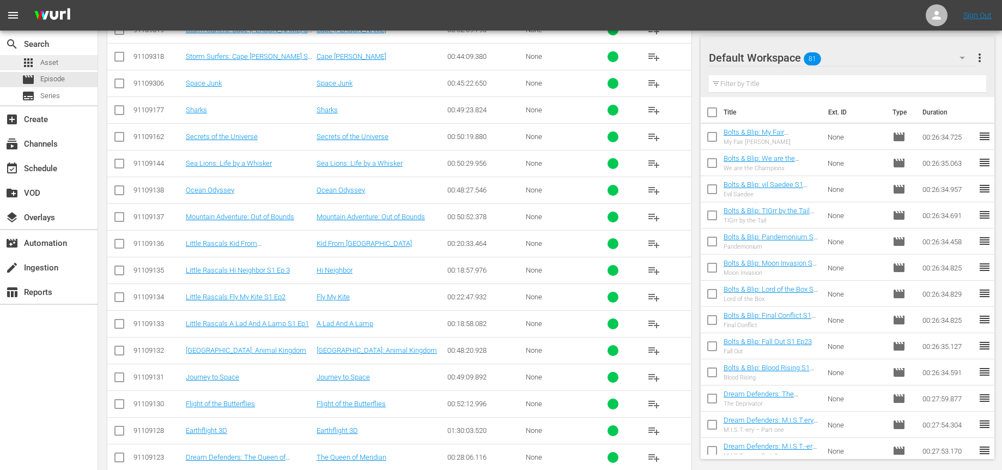
click at [55, 64] on span "Asset" at bounding box center [49, 62] width 18 height 11
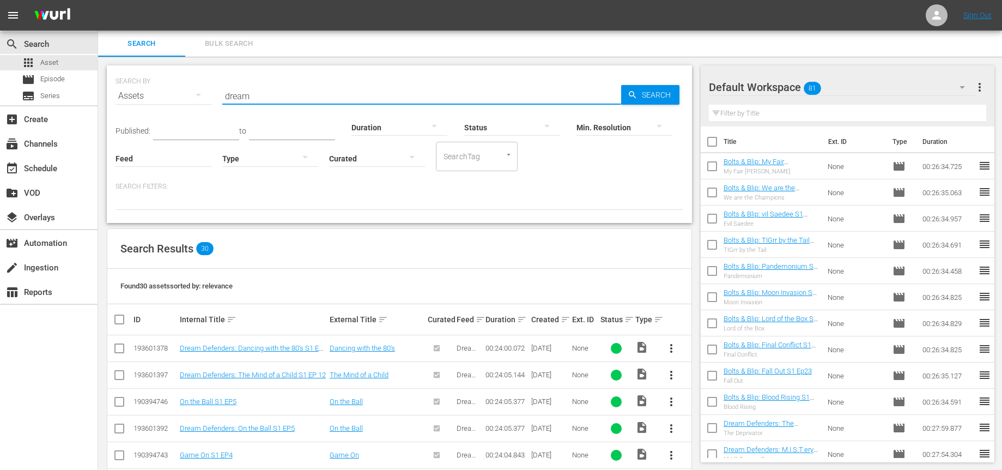
drag, startPoint x: 263, startPoint y: 95, endPoint x: 169, endPoint y: 88, distance: 94.5
click at [170, 88] on div "SEARCH BY Search By Assets Search ID, Title, Description, Keywords, or Category…" at bounding box center [400, 89] width 568 height 39
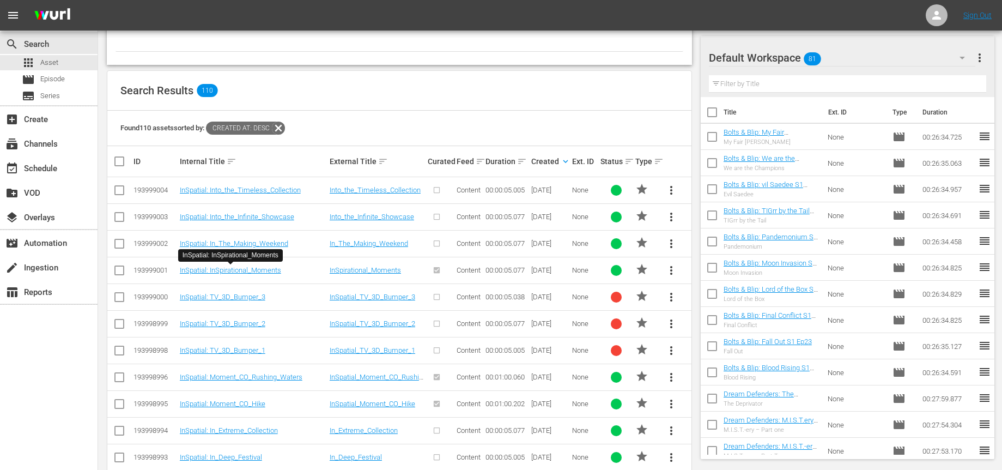
scroll to position [198, 0]
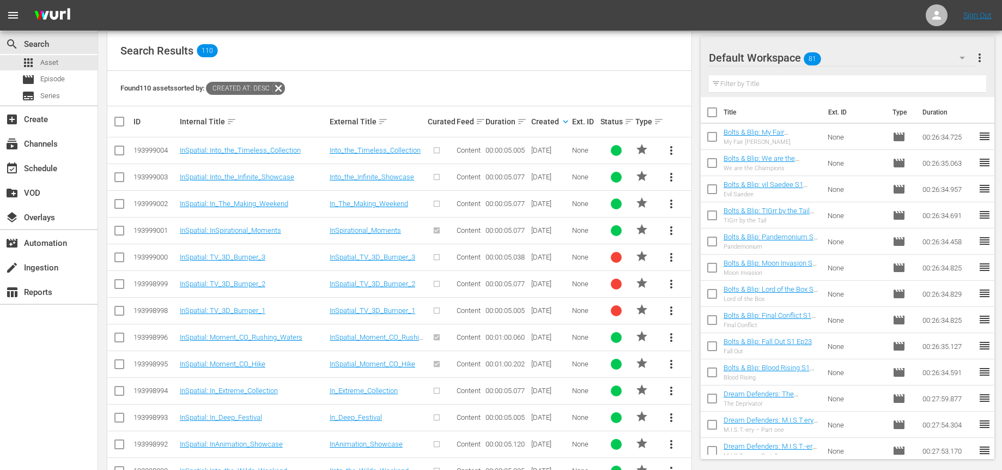
click at [669, 337] on span "more_vert" at bounding box center [671, 337] width 13 height 13
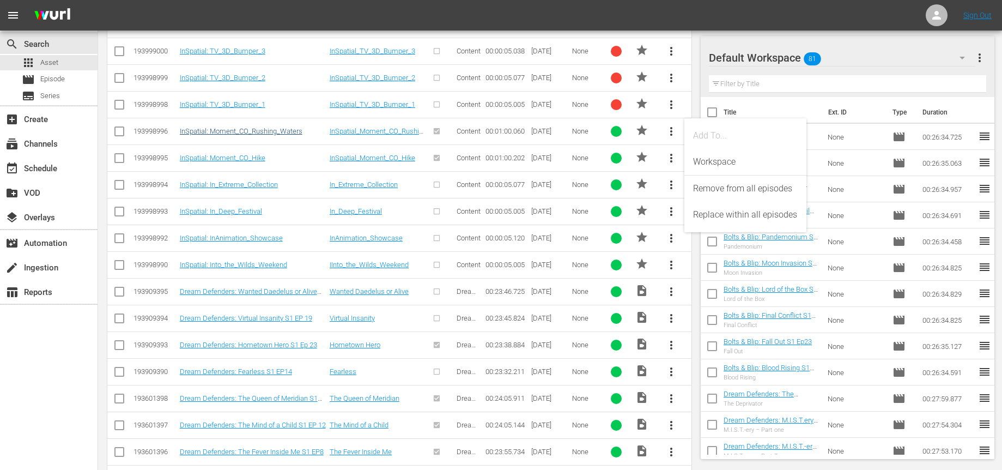
scroll to position [411, 0]
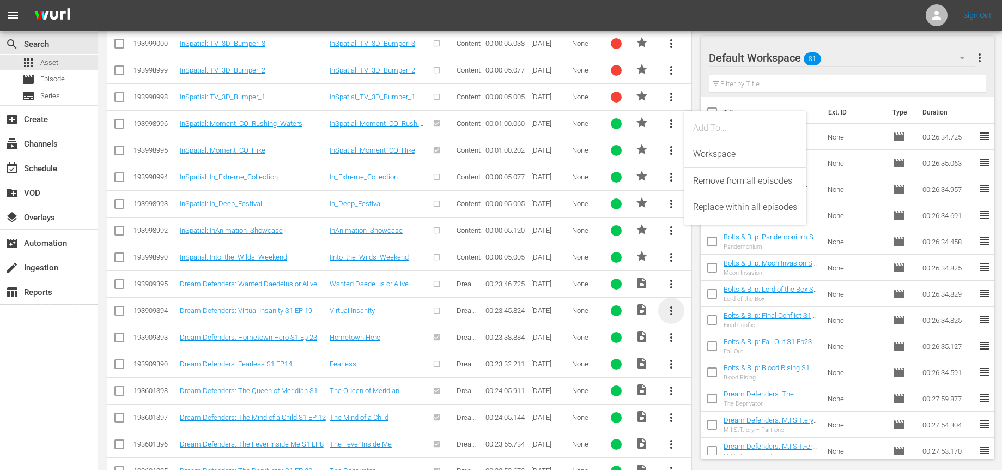
click at [671, 313] on span "more_vert" at bounding box center [671, 310] width 13 height 13
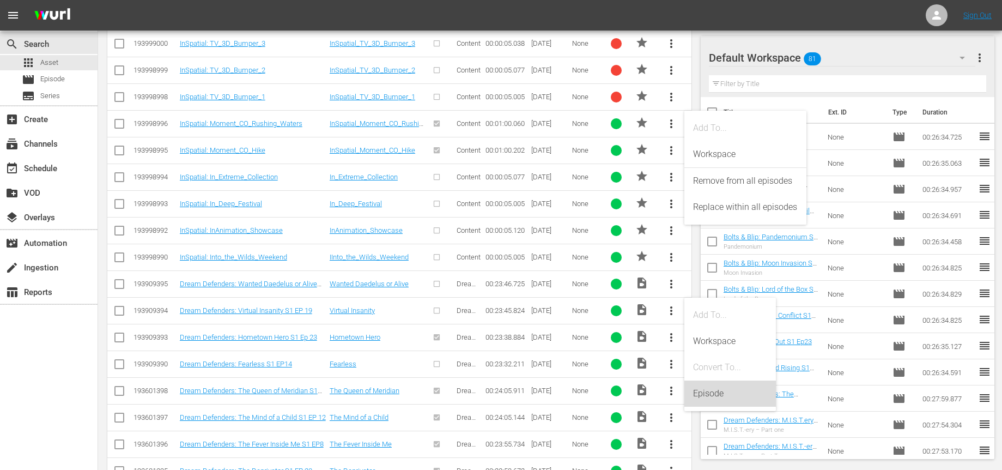
click at [701, 392] on div "Episode" at bounding box center [730, 393] width 74 height 26
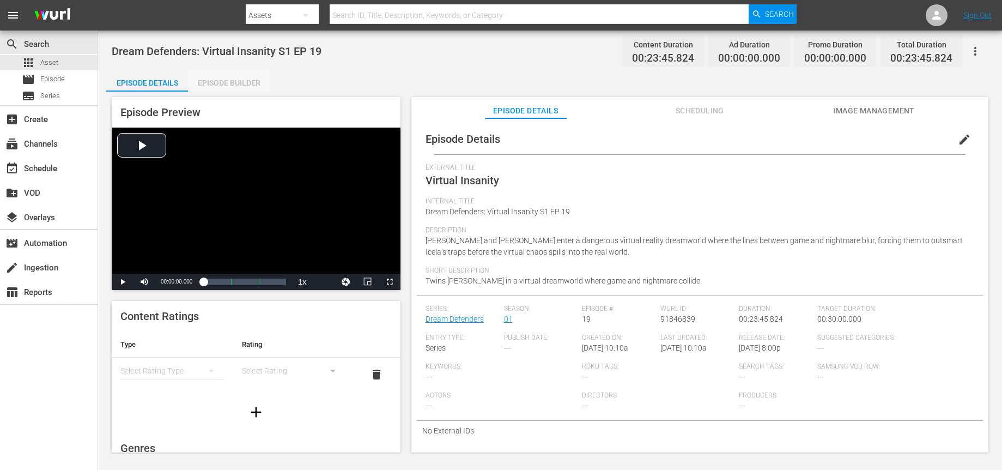
click at [217, 77] on div "Episode Builder" at bounding box center [229, 83] width 82 height 26
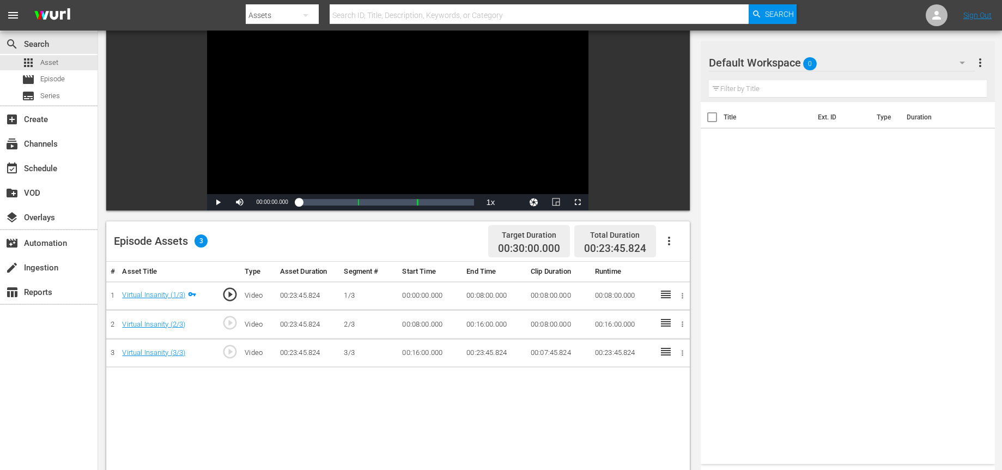
scroll to position [102, 0]
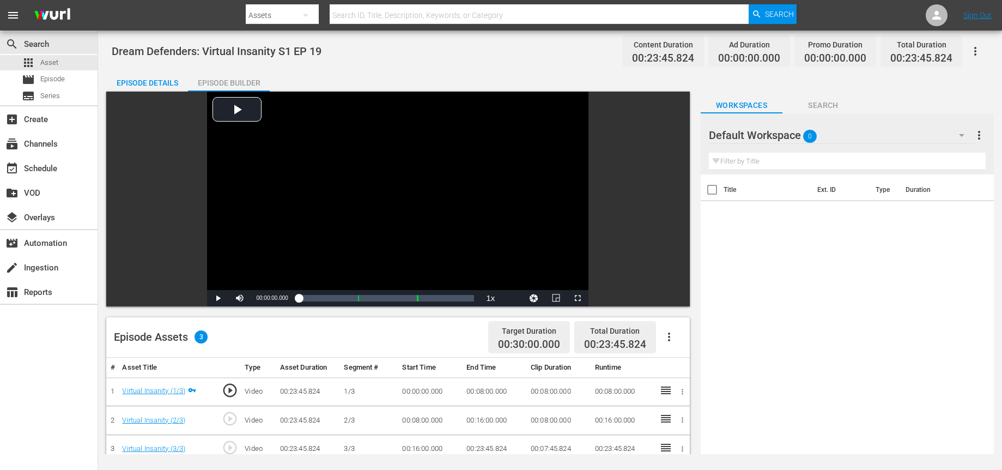
click at [356, 14] on input "text" at bounding box center [540, 15] width 420 height 26
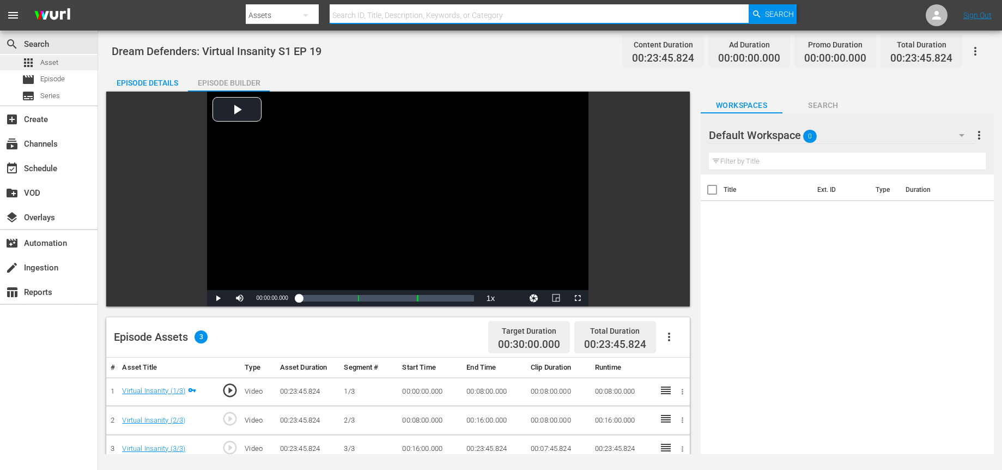
click at [65, 59] on div "apps Asset" at bounding box center [49, 62] width 98 height 15
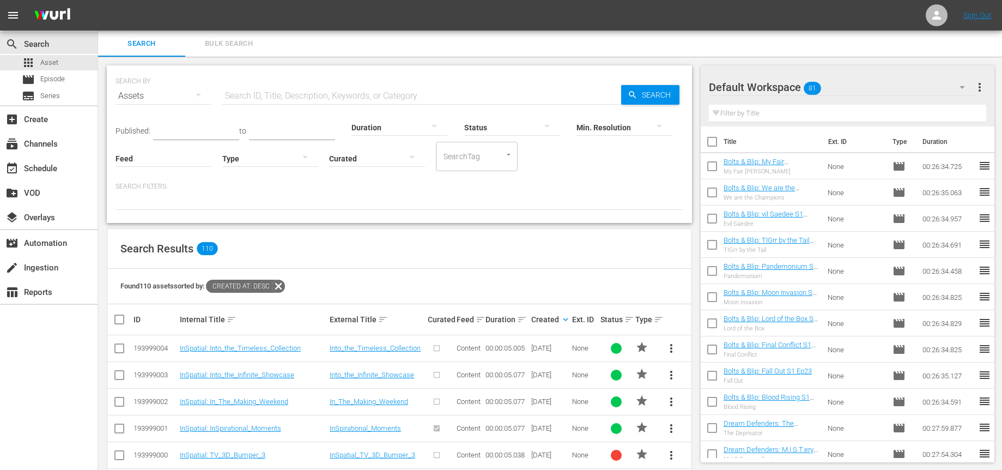
click at [278, 93] on input "text" at bounding box center [421, 96] width 399 height 26
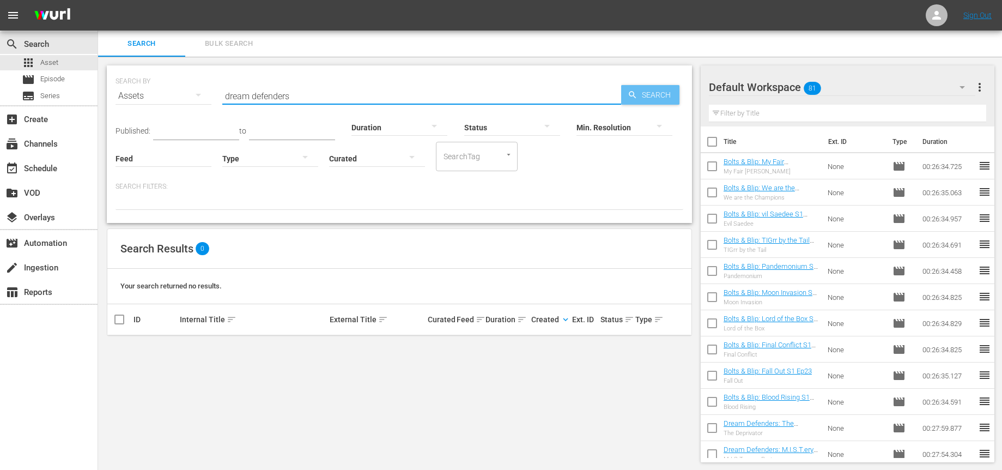
type input "dream defenders"
click at [653, 92] on span "Search" at bounding box center [659, 95] width 42 height 20
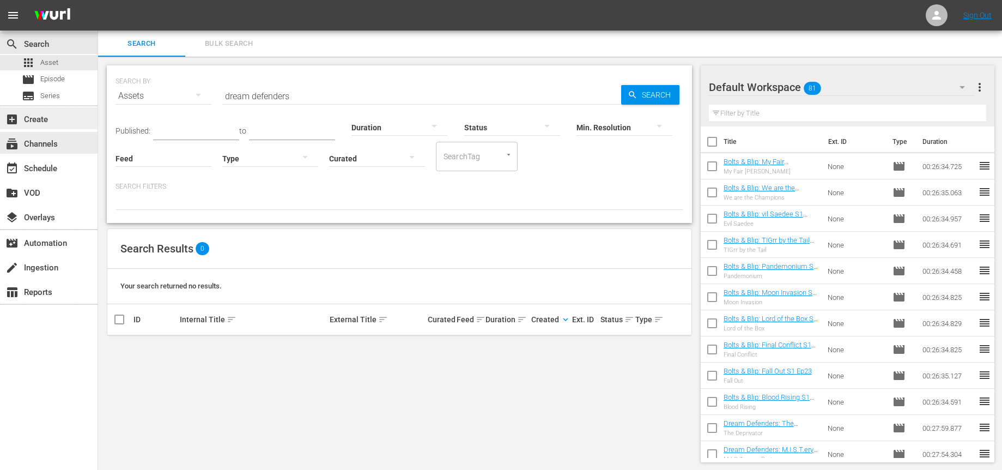
scroll to position [1, 0]
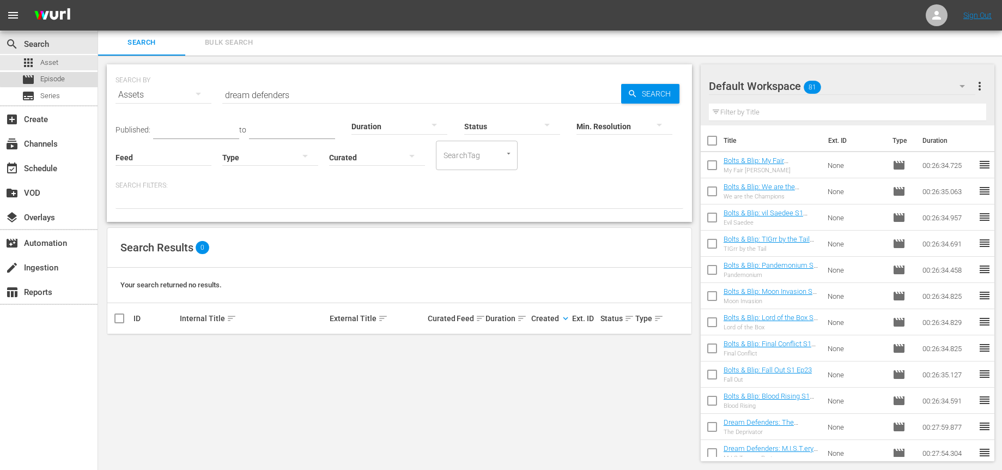
click at [51, 77] on span "Episode" at bounding box center [52, 79] width 25 height 11
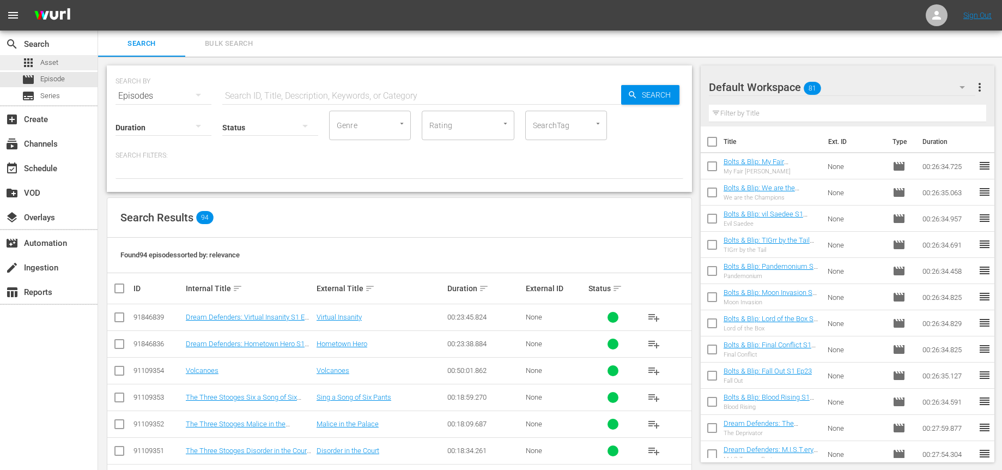
click at [48, 62] on span "Asset" at bounding box center [49, 62] width 18 height 11
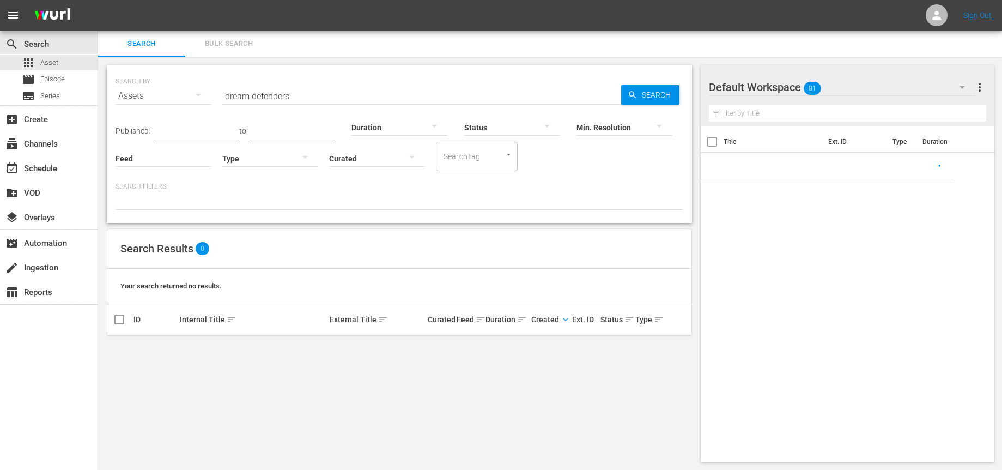
scroll to position [1, 0]
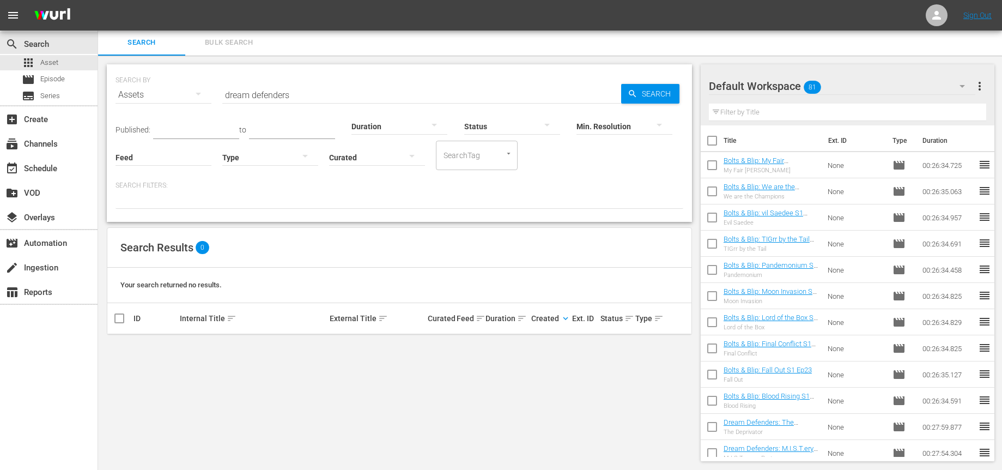
click at [310, 98] on input "dream defenders" at bounding box center [421, 95] width 399 height 26
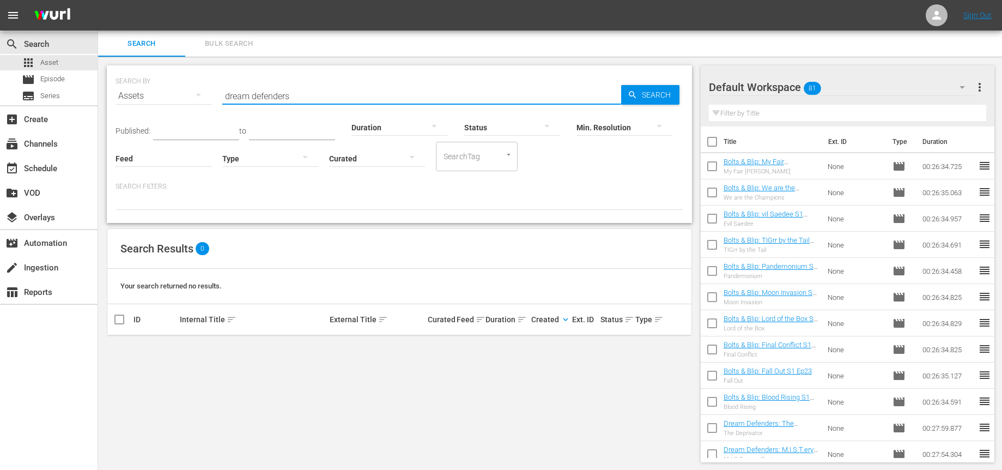
drag, startPoint x: 299, startPoint y: 96, endPoint x: 164, endPoint y: 93, distance: 134.6
click at [164, 93] on div "SEARCH BY Search By Assets Search ID, Title, Description, Keywords, or Category…" at bounding box center [400, 89] width 568 height 39
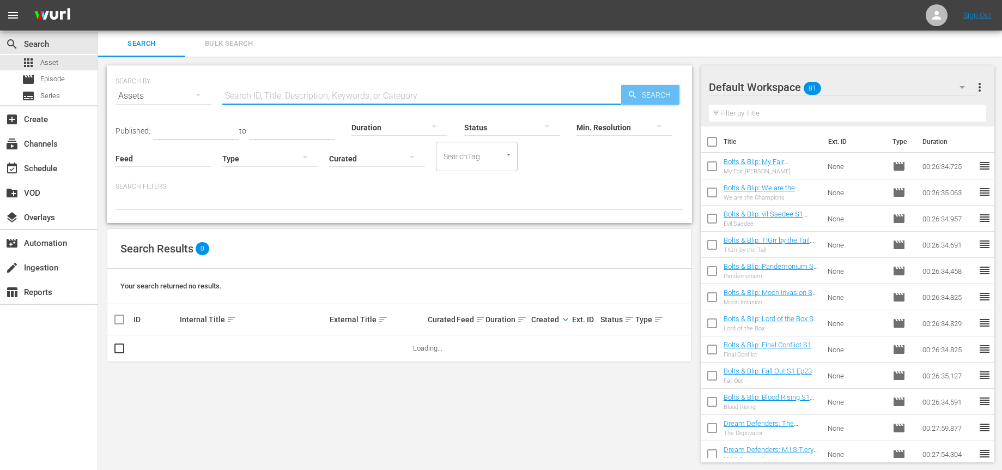
click at [642, 95] on span "Search" at bounding box center [659, 95] width 42 height 20
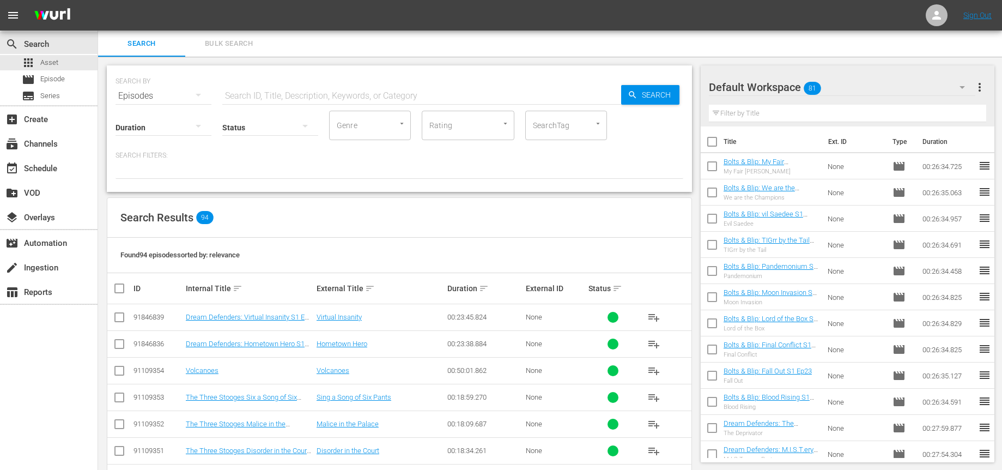
click at [239, 86] on input "text" at bounding box center [421, 96] width 399 height 26
type input "dream"
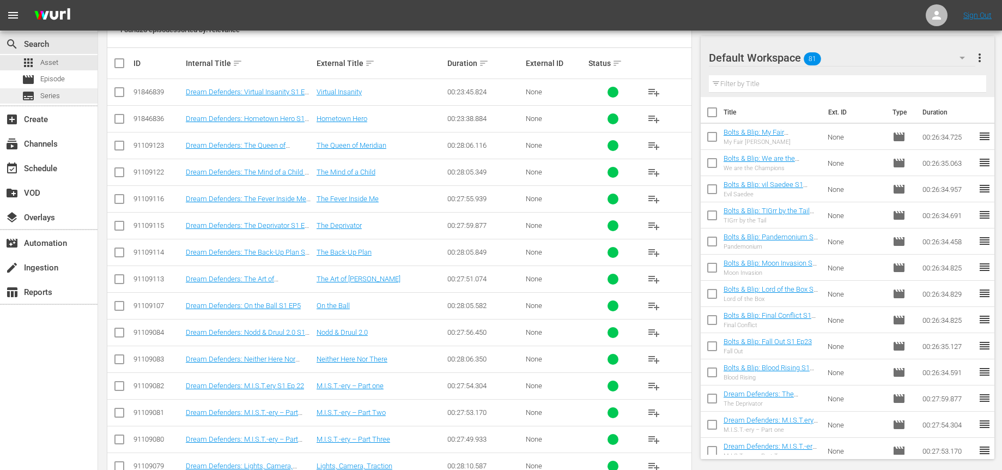
scroll to position [173, 0]
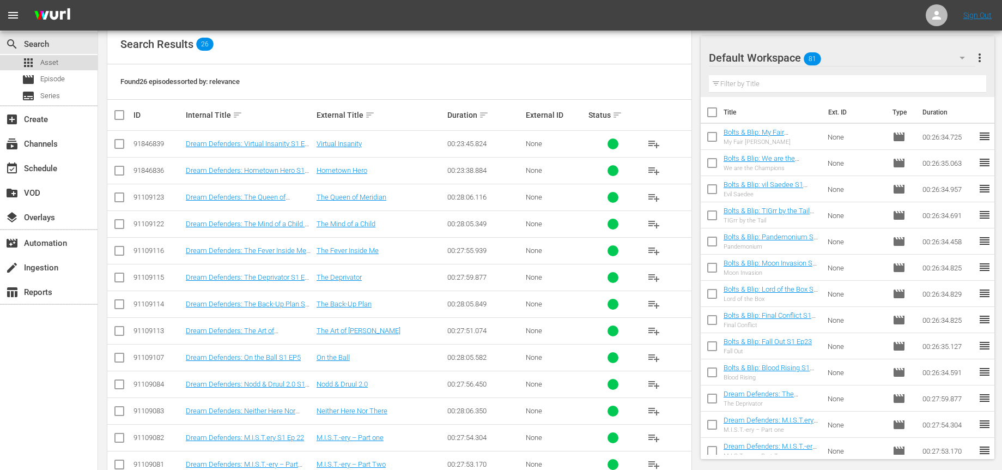
click at [44, 60] on span "Asset" at bounding box center [49, 62] width 18 height 11
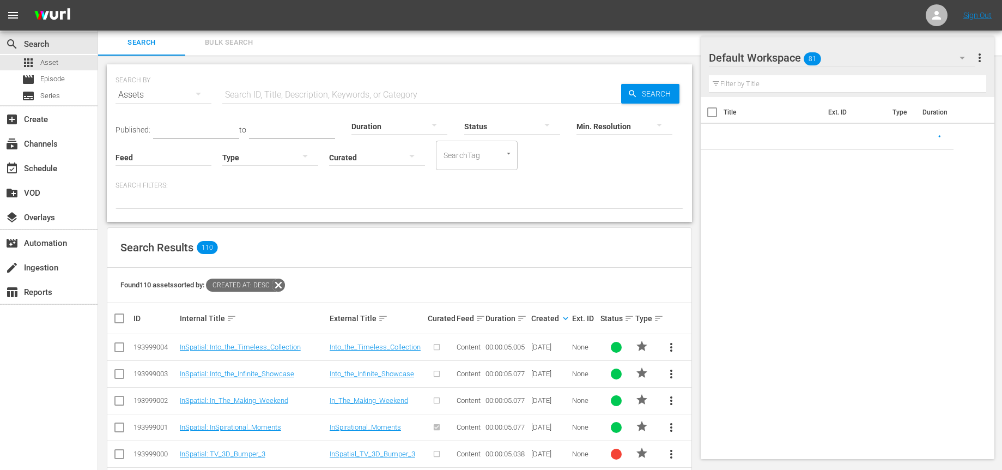
scroll to position [173, 0]
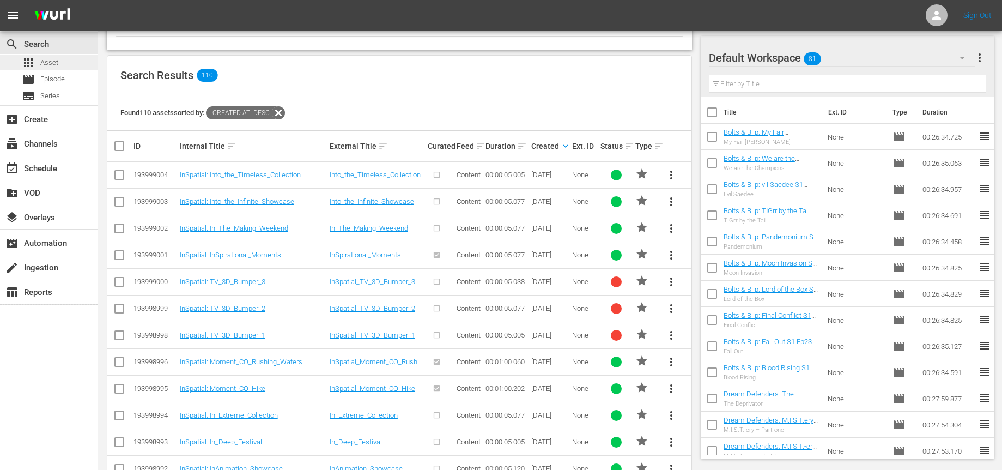
click at [51, 61] on span "Asset" at bounding box center [49, 62] width 18 height 11
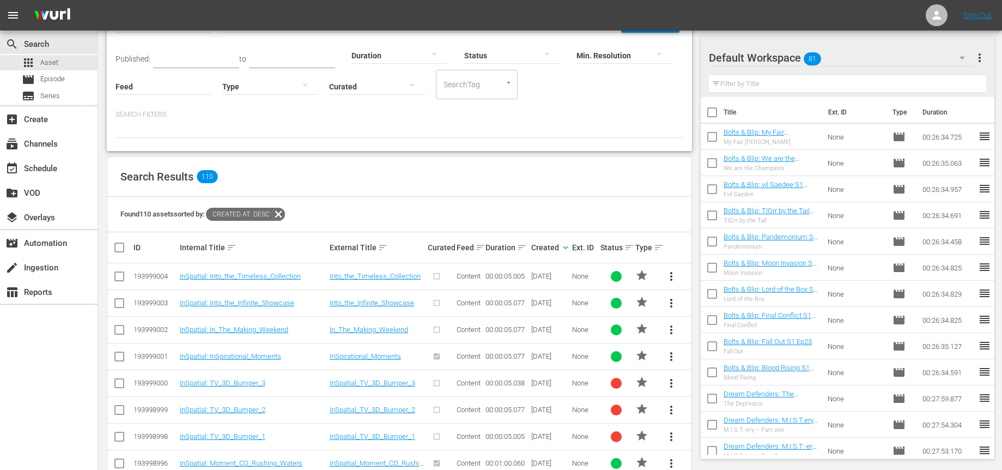
scroll to position [0, 0]
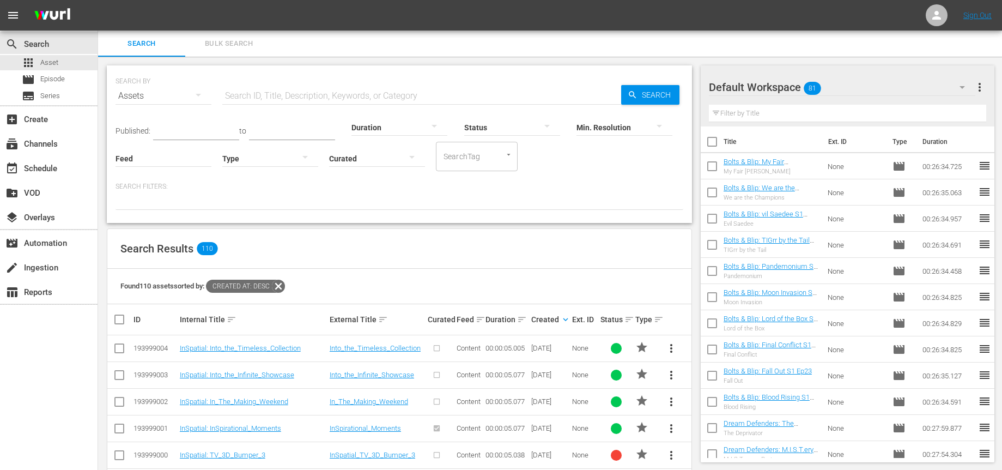
click at [267, 100] on input "text" at bounding box center [421, 96] width 399 height 26
type input "dream"
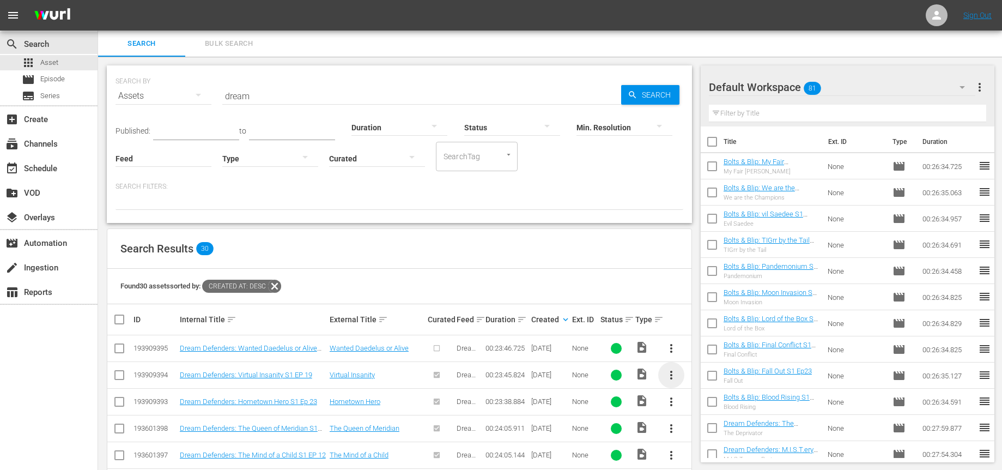
click at [669, 375] on span "more_vert" at bounding box center [671, 374] width 13 height 13
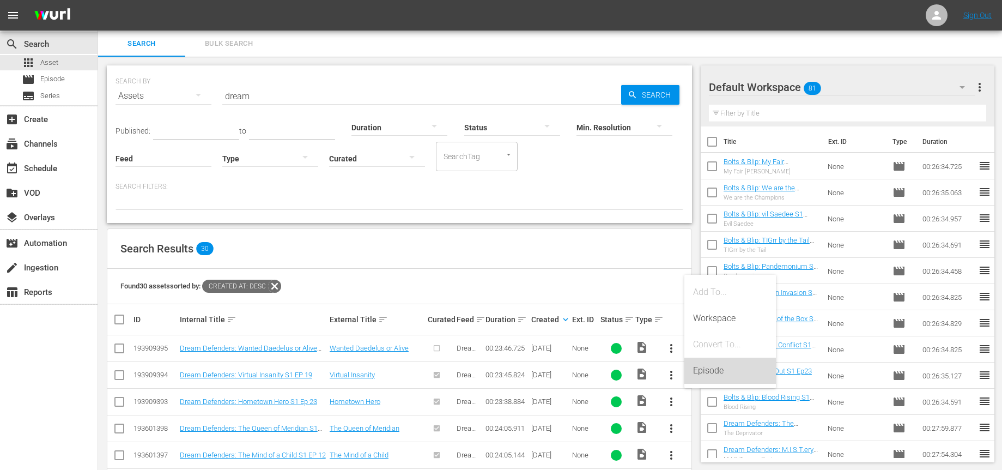
click at [718, 366] on div "Episode" at bounding box center [730, 370] width 74 height 26
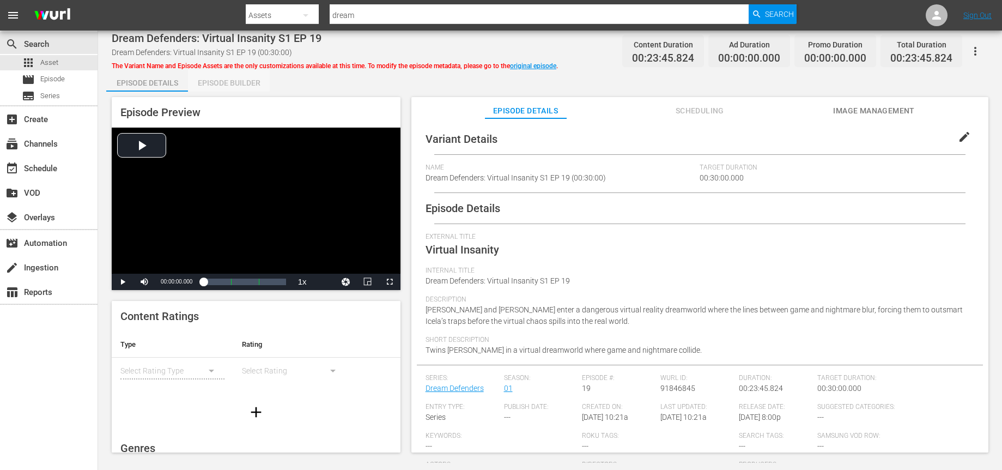
click at [243, 87] on div "Episode Builder" at bounding box center [229, 83] width 82 height 26
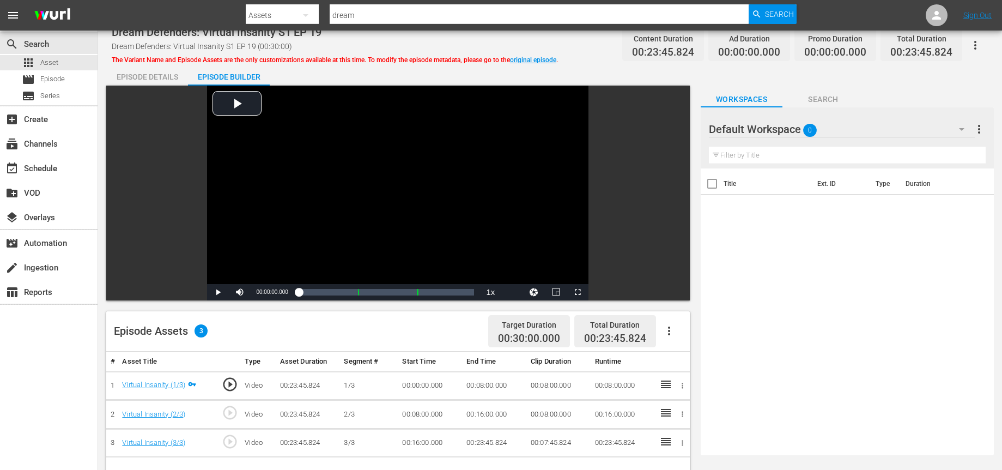
scroll to position [110, 0]
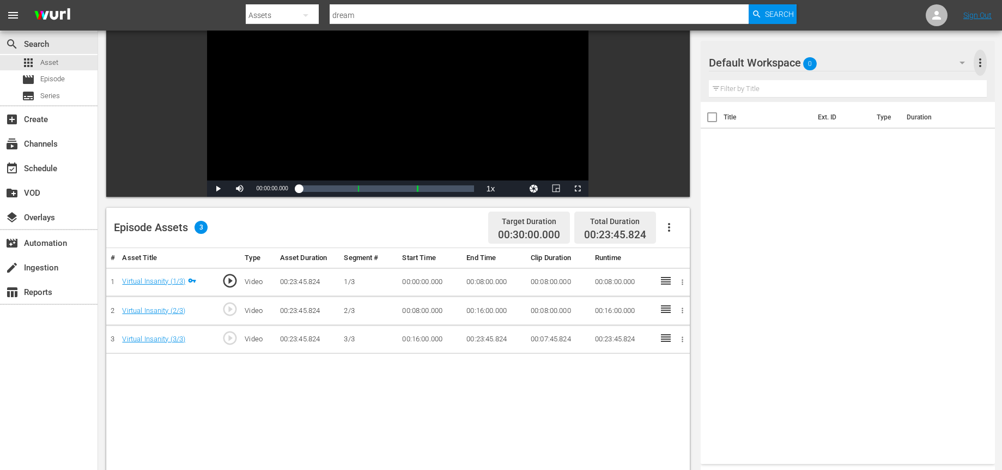
click at [983, 62] on span "more_vert" at bounding box center [980, 62] width 13 height 13
click at [729, 75] on div at bounding box center [748, 63] width 78 height 27
click at [960, 62] on icon "button" at bounding box center [962, 63] width 5 height 3
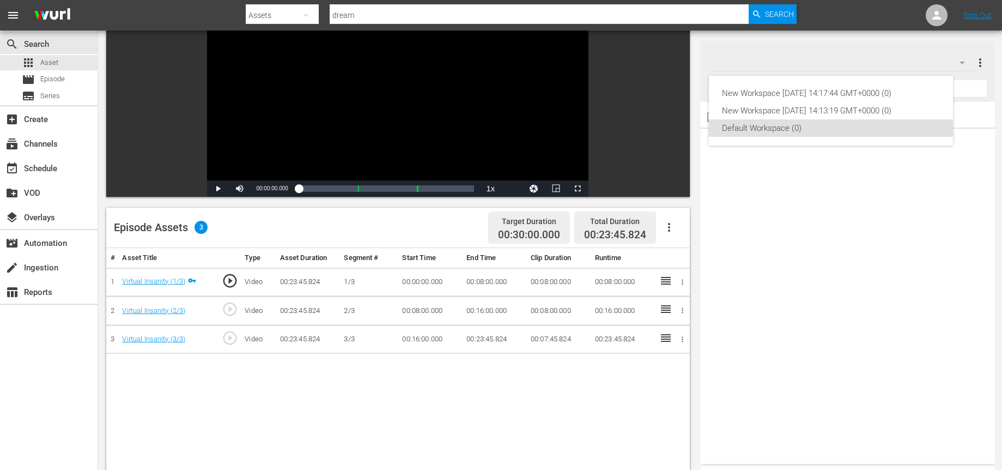
click at [960, 62] on div "New Workspace [DATE] 14:17:44 GMT+0000 (0) New Workspace [DATE] 14:13:19 GMT+00…" at bounding box center [501, 235] width 1002 height 470
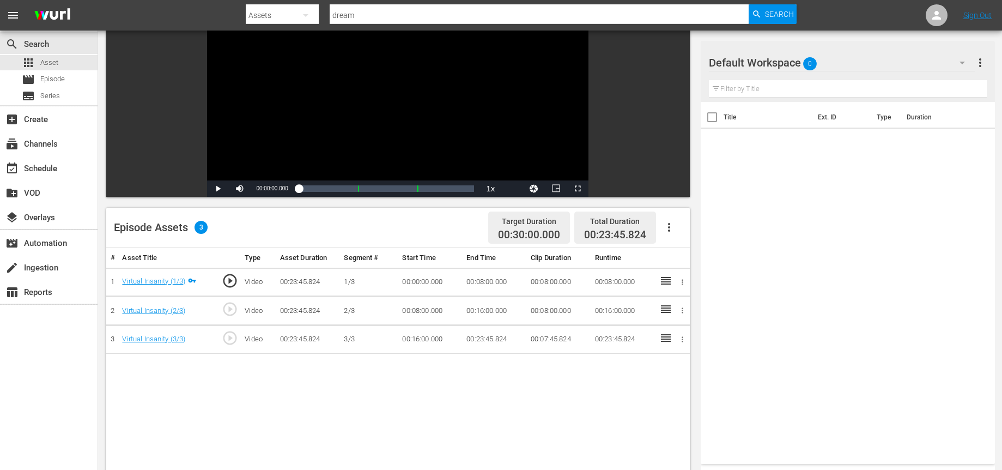
drag, startPoint x: 849, startPoint y: 200, endPoint x: 832, endPoint y: 180, distance: 26.3
click at [835, 183] on div "Title Ext. ID Type Duration" at bounding box center [848, 280] width 294 height 357
click at [72, 60] on div "apps Asset" at bounding box center [49, 62] width 98 height 15
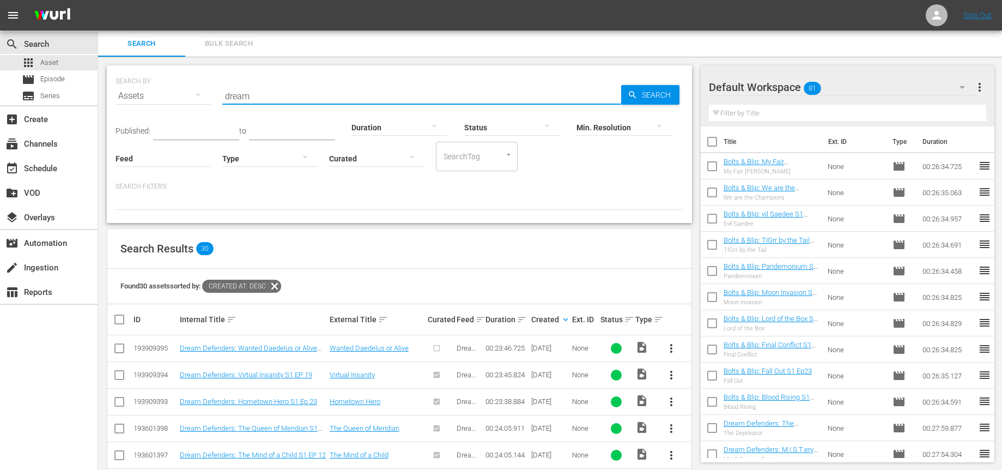
drag, startPoint x: 278, startPoint y: 91, endPoint x: 265, endPoint y: 71, distance: 23.6
click at [230, 90] on input "dream" at bounding box center [421, 96] width 399 height 26
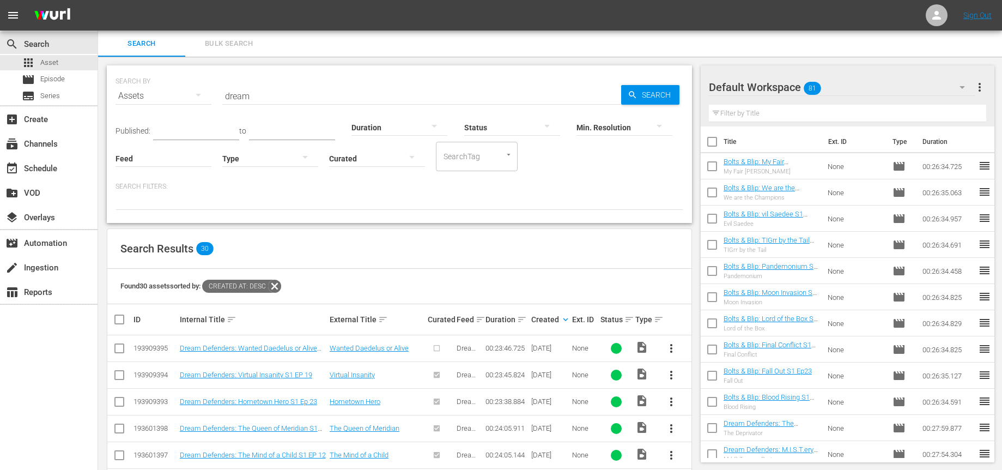
click at [264, 68] on div "SEARCH BY Search By Assets Search ID, Title, Description, Keywords, or Category…" at bounding box center [399, 143] width 585 height 157
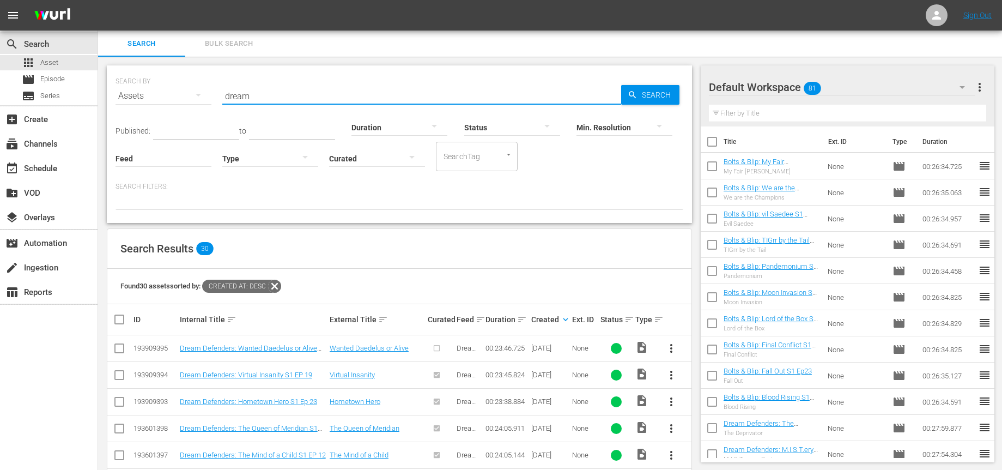
drag, startPoint x: 251, startPoint y: 94, endPoint x: 219, endPoint y: 91, distance: 32.3
click at [220, 91] on div "SEARCH BY Search By Assets Search ID, Title, Description, Keywords, or Category…" at bounding box center [400, 89] width 568 height 39
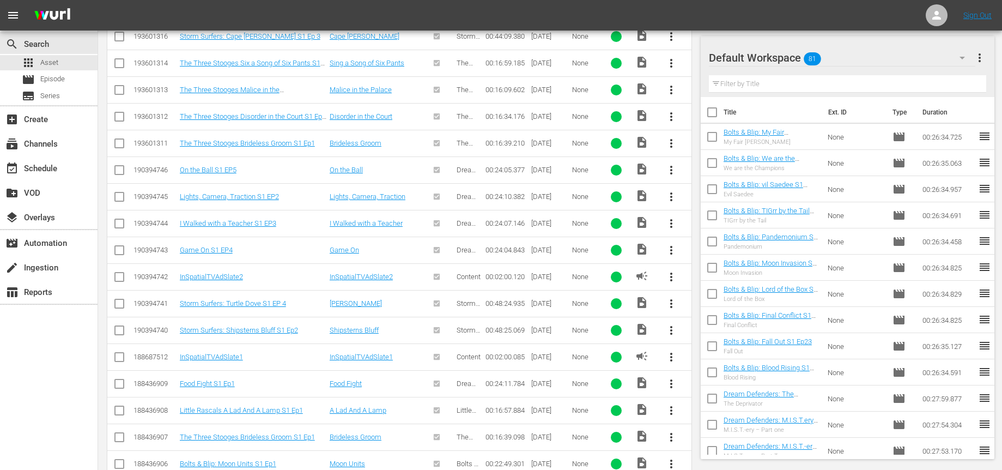
scroll to position [2823, 0]
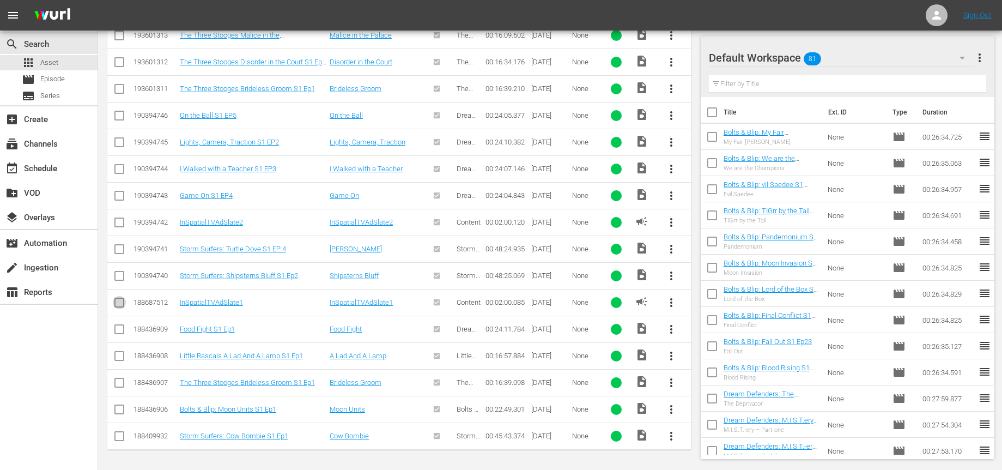
click at [119, 304] on input "checkbox" at bounding box center [119, 304] width 13 height 13
checkbox input "true"
click at [115, 221] on input "checkbox" at bounding box center [119, 224] width 13 height 13
checkbox input "true"
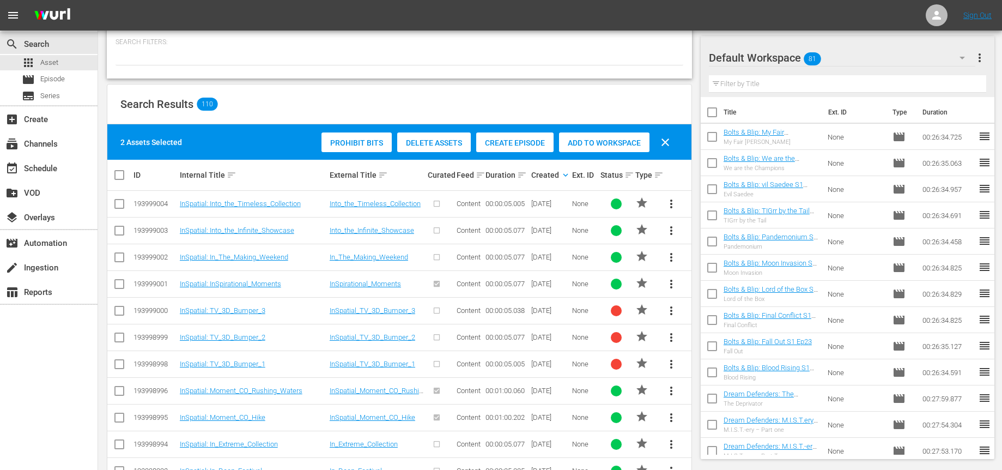
scroll to position [65, 0]
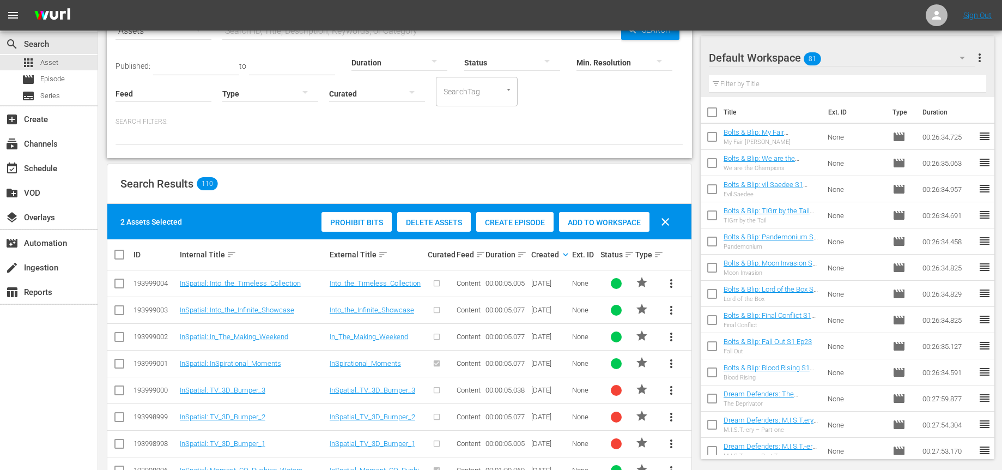
click at [604, 224] on span "Add to Workspace" at bounding box center [604, 222] width 90 height 9
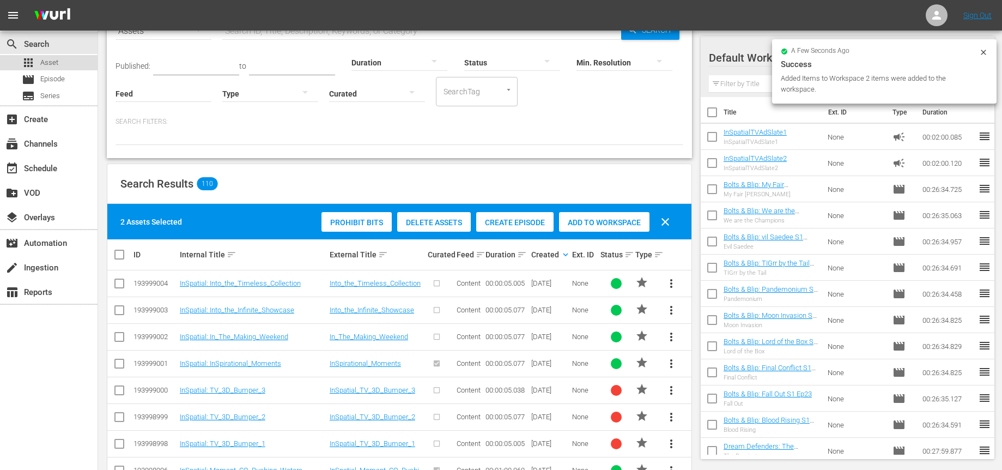
click at [60, 62] on div "apps Asset" at bounding box center [49, 62] width 98 height 15
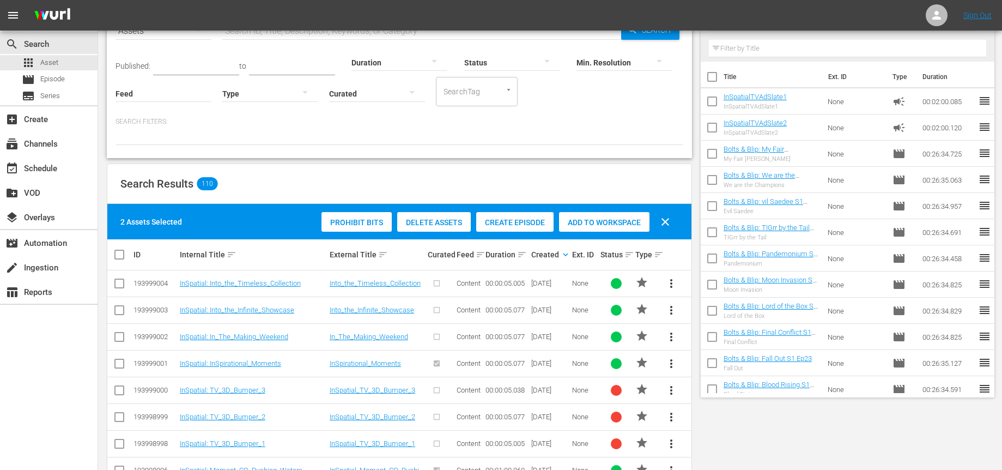
scroll to position [0, 0]
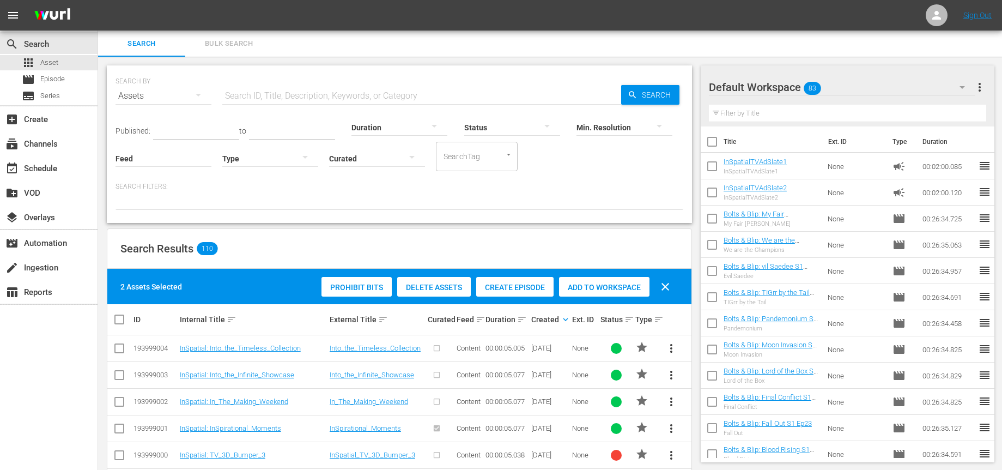
click at [270, 103] on input "text" at bounding box center [421, 96] width 399 height 26
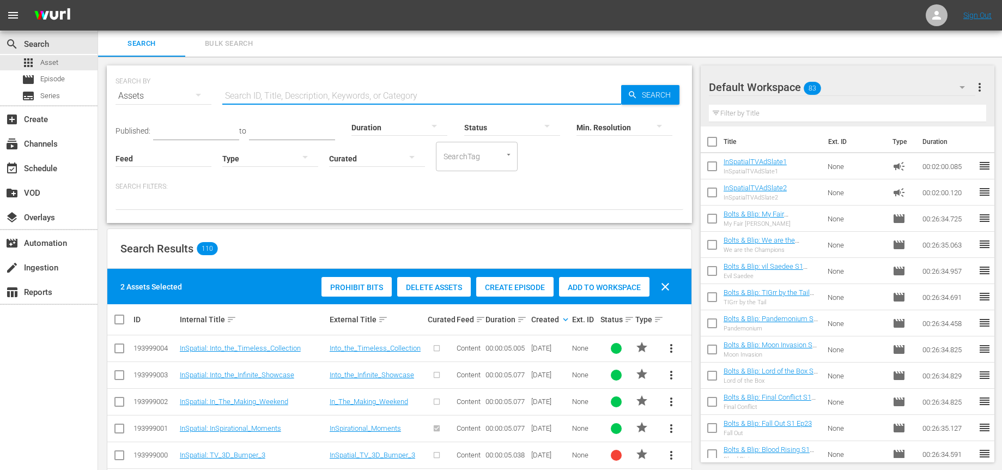
scroll to position [1, 0]
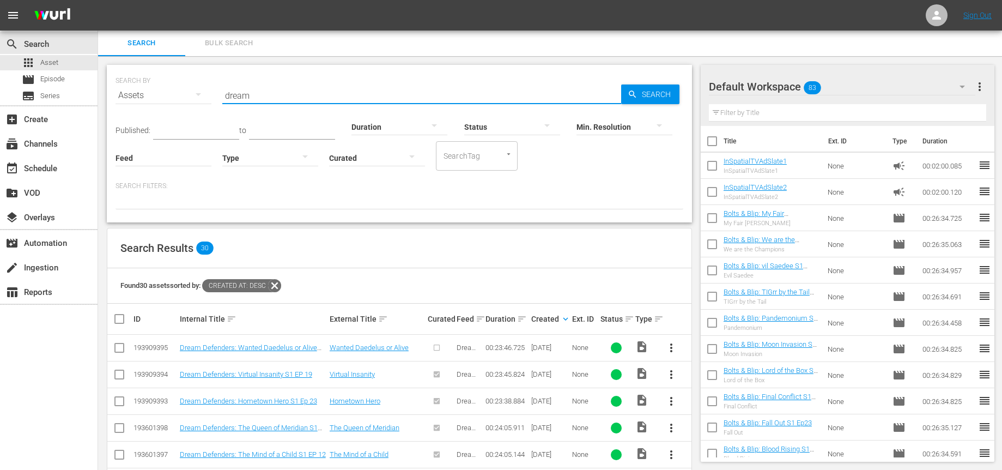
type input "dream"
click at [671, 374] on span "more_vert" at bounding box center [671, 374] width 13 height 13
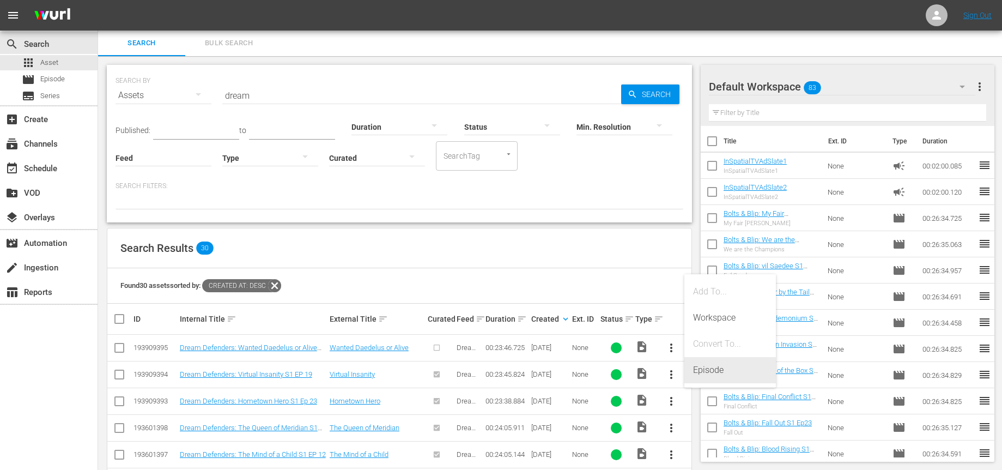
click at [708, 372] on div "Episode" at bounding box center [730, 370] width 74 height 26
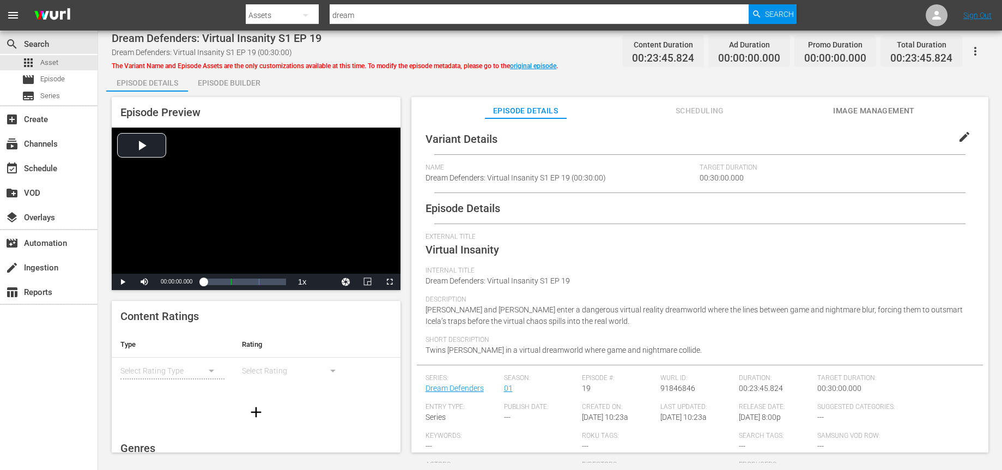
click at [210, 82] on div "Episode Builder" at bounding box center [229, 83] width 82 height 26
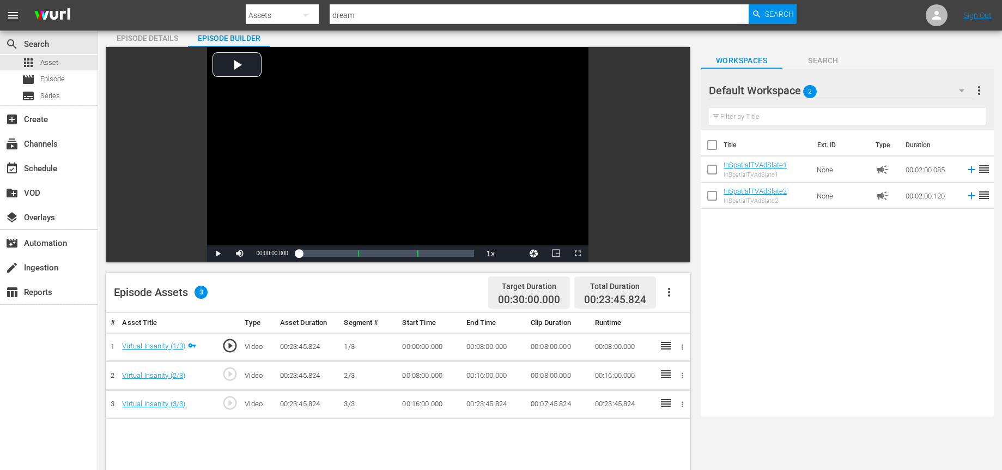
scroll to position [60, 0]
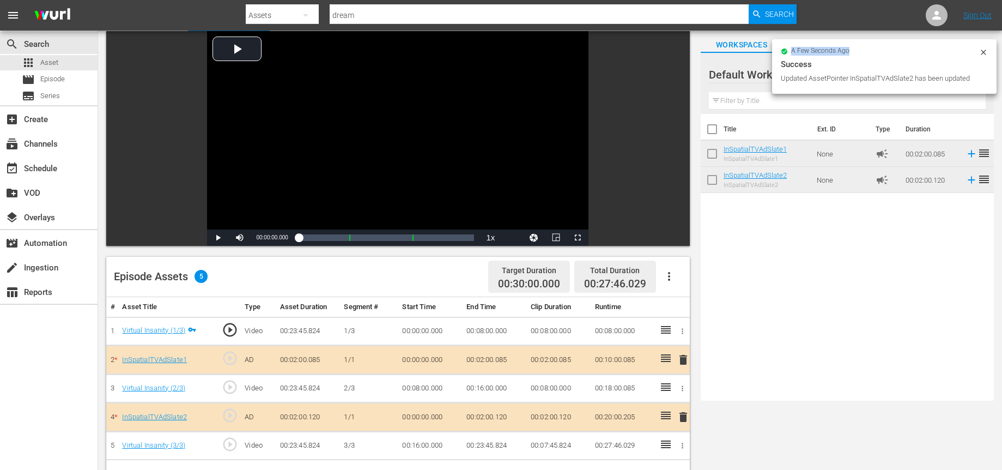
click at [985, 46] on div "a few seconds ago Success Updated AssetPointer InSpatialTVAdSlate2 has been upd…" at bounding box center [884, 66] width 225 height 54
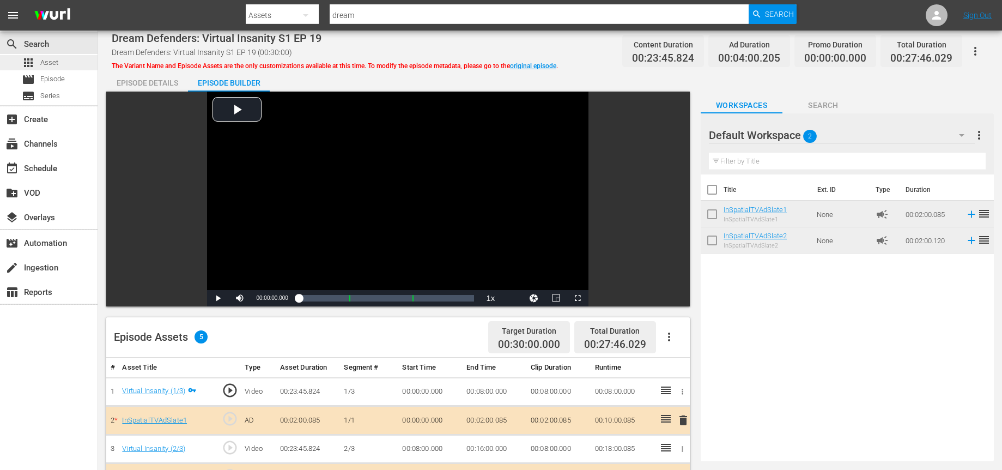
scroll to position [2, 0]
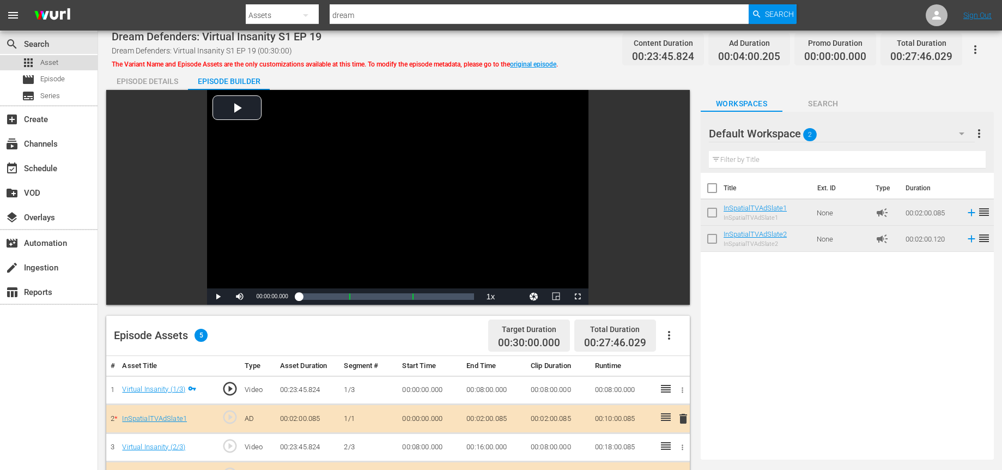
click at [59, 64] on div "apps Asset" at bounding box center [49, 62] width 98 height 15
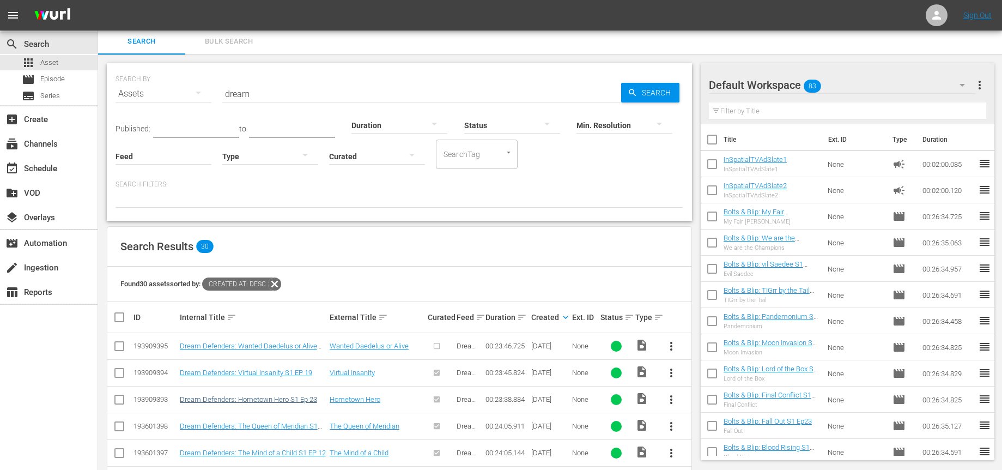
scroll to position [1, 0]
click at [672, 403] on span "more_vert" at bounding box center [671, 400] width 13 height 13
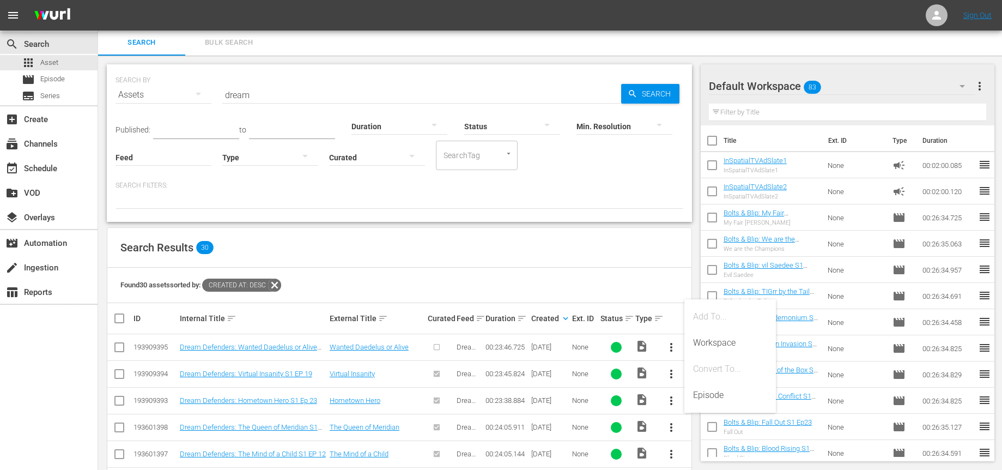
scroll to position [4, 0]
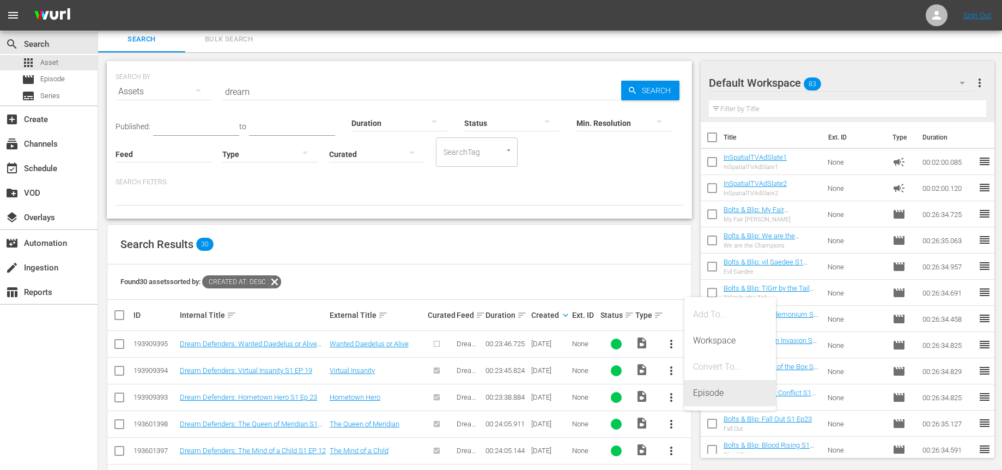
click at [698, 393] on div "Episode" at bounding box center [730, 393] width 74 height 26
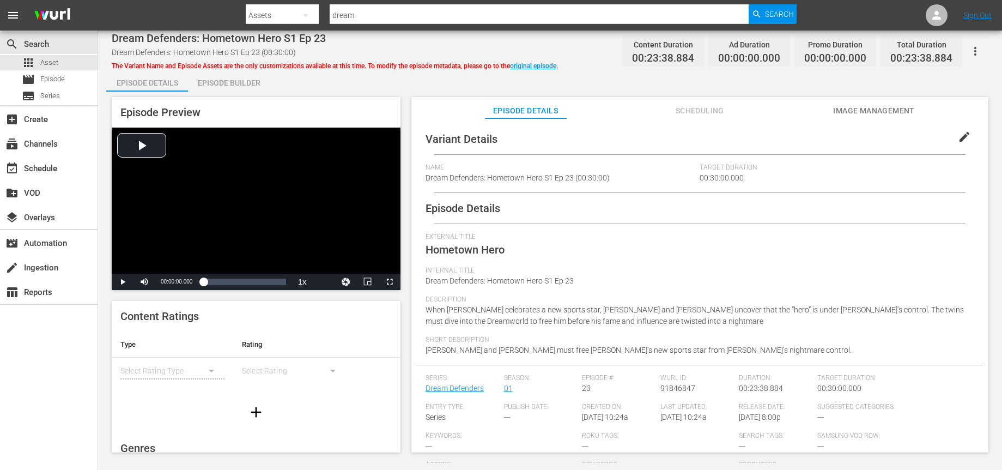
click at [241, 82] on div "Episode Builder" at bounding box center [229, 83] width 82 height 26
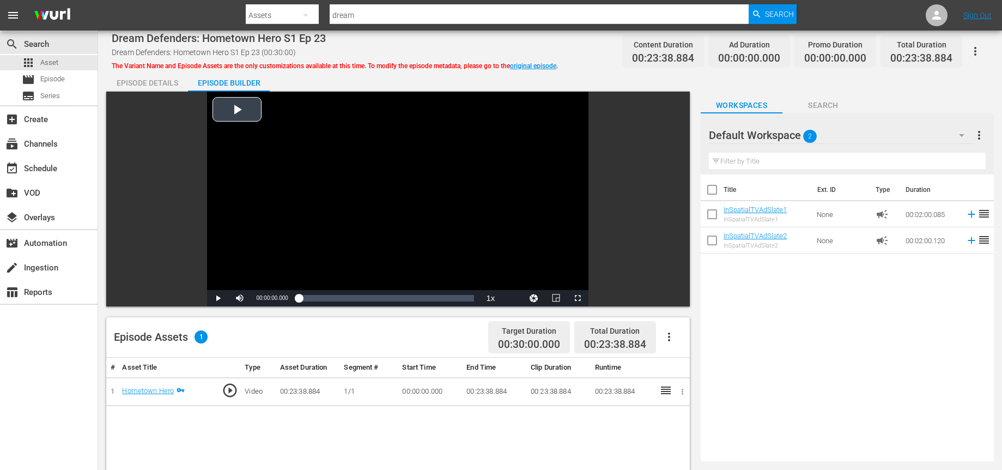
scroll to position [1, 0]
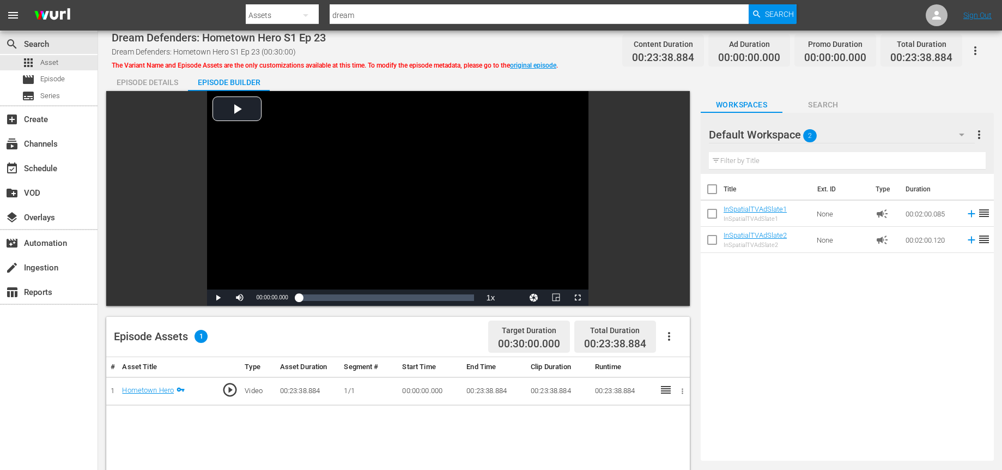
click at [165, 80] on div "Episode Details" at bounding box center [147, 82] width 82 height 26
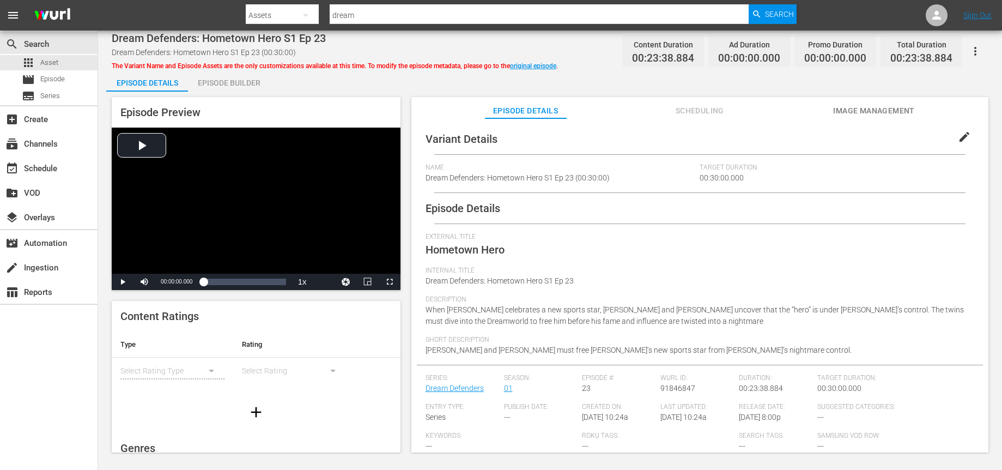
scroll to position [52, 0]
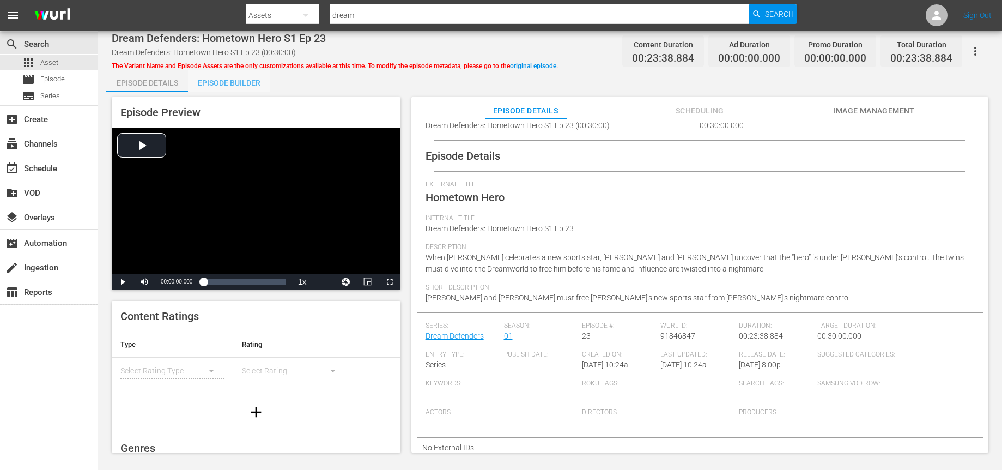
click at [227, 78] on div "Episode Builder" at bounding box center [229, 83] width 82 height 26
